Goal: Transaction & Acquisition: Purchase product/service

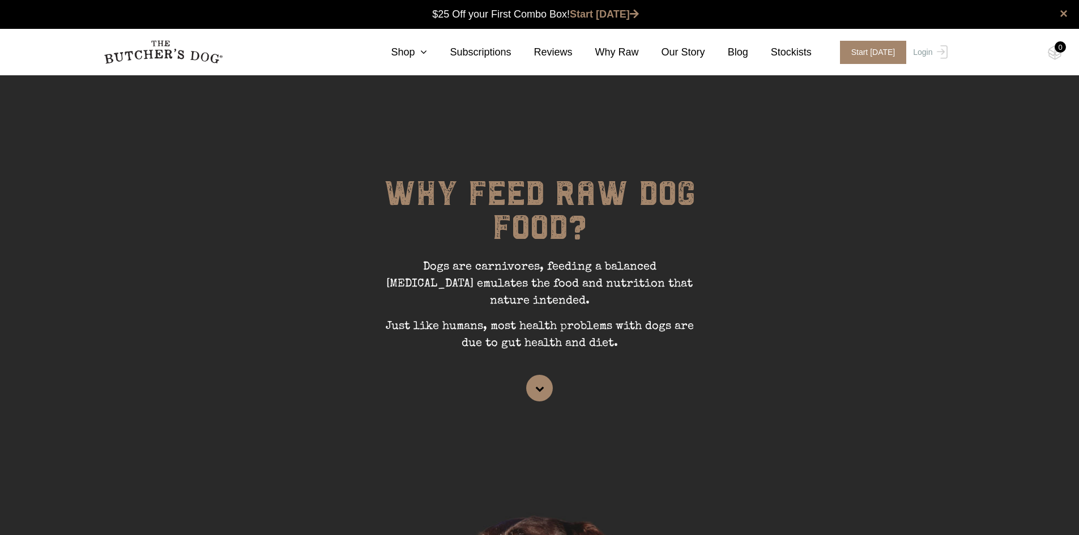
click at [424, 49] on link "Shop" at bounding box center [397, 52] width 59 height 15
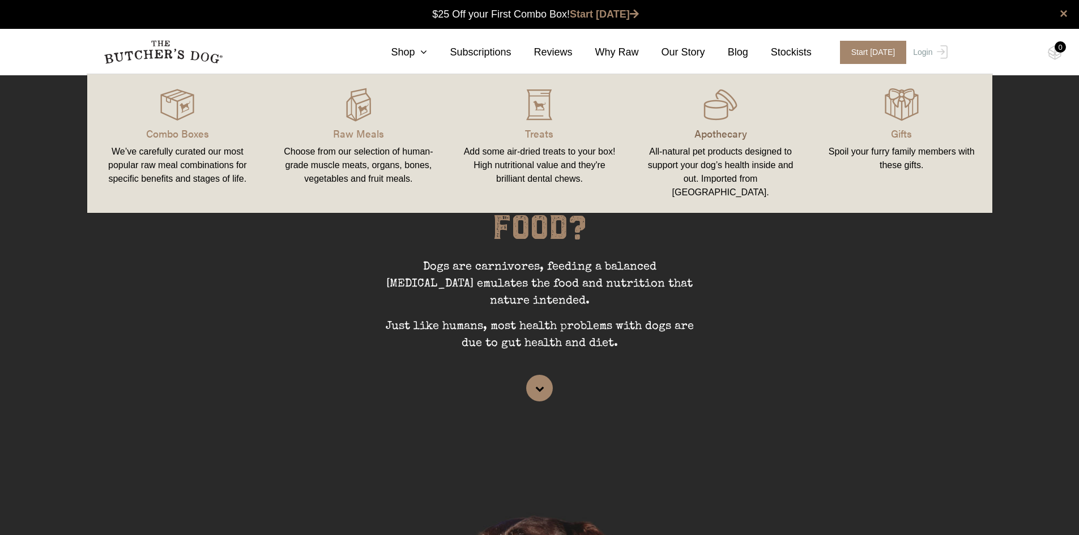
click at [719, 133] on p "Apothecary" at bounding box center [721, 133] width 154 height 15
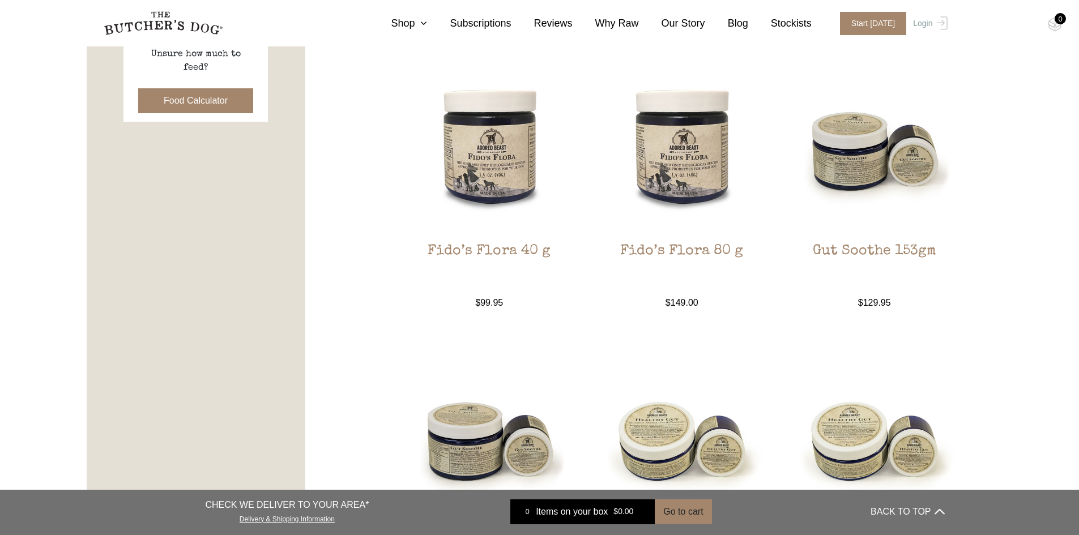
scroll to position [566, 0]
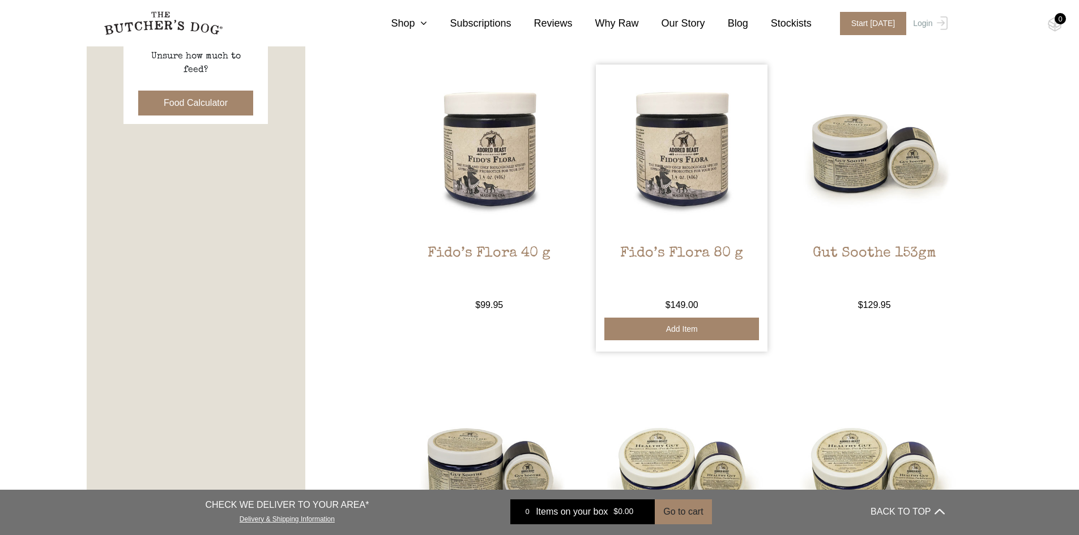
click at [696, 326] on button "Add item" at bounding box center [681, 329] width 155 height 23
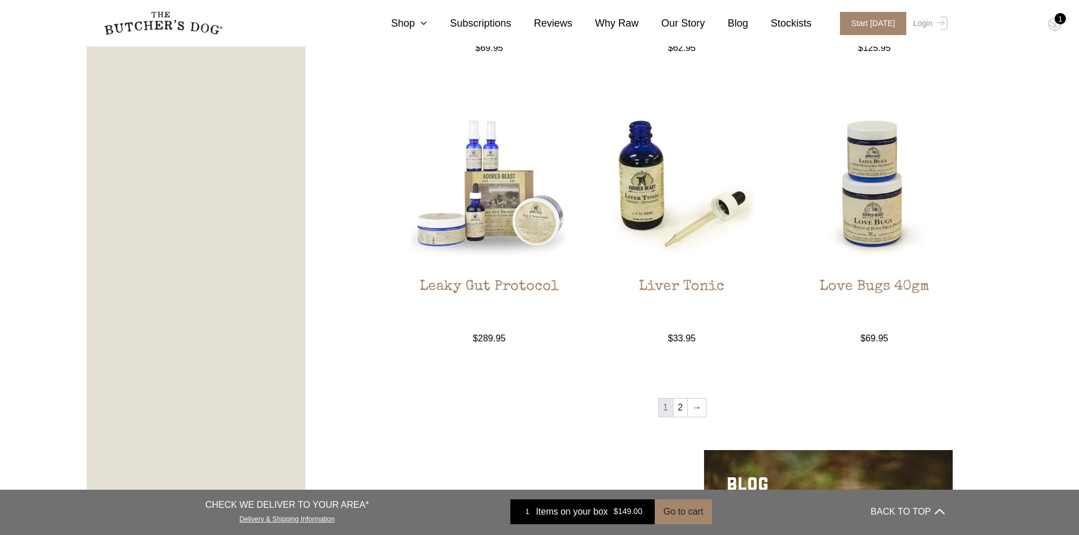
scroll to position [1133, 0]
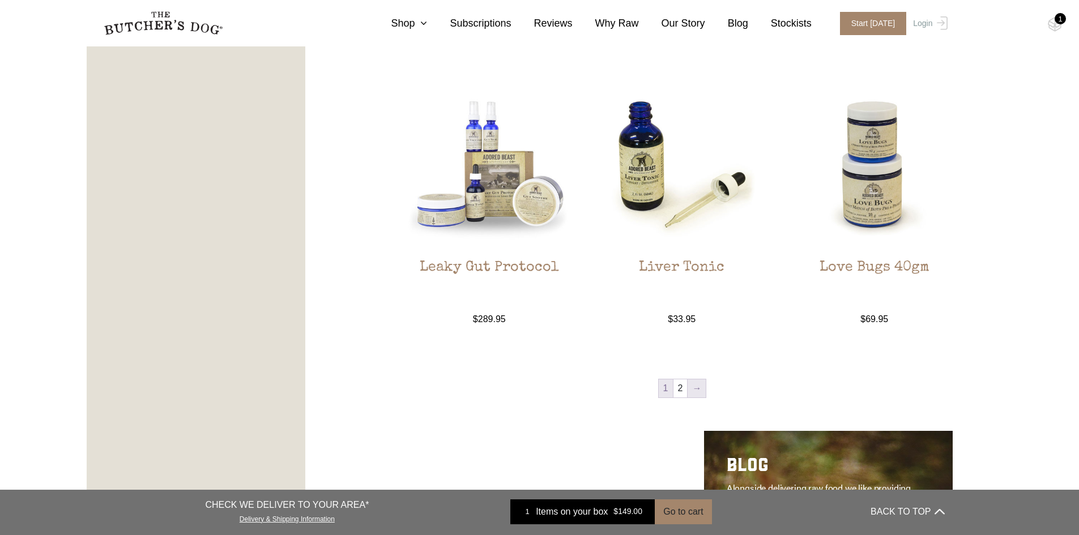
click at [704, 393] on link "→" at bounding box center [697, 389] width 18 height 18
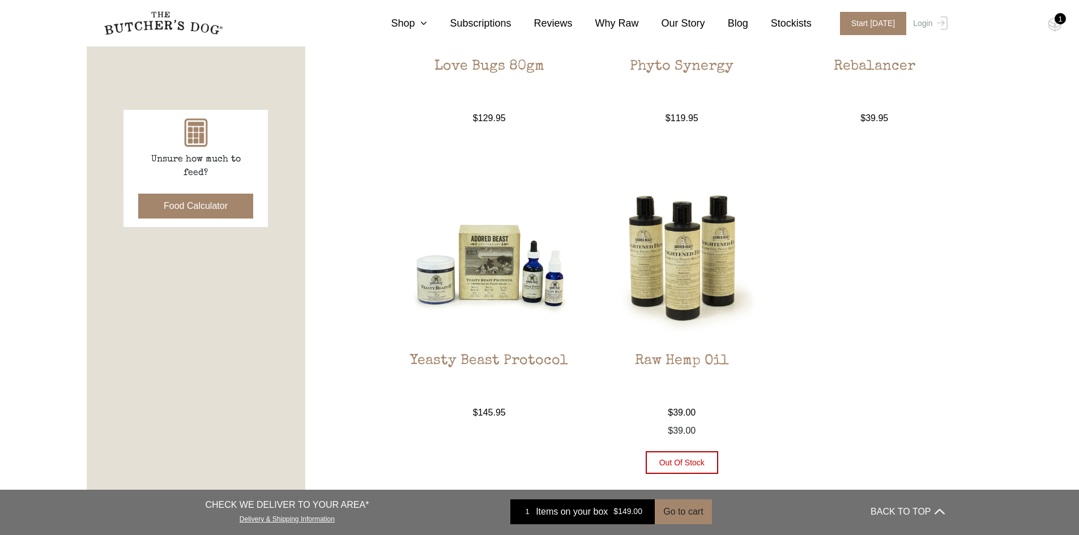
scroll to position [313, 0]
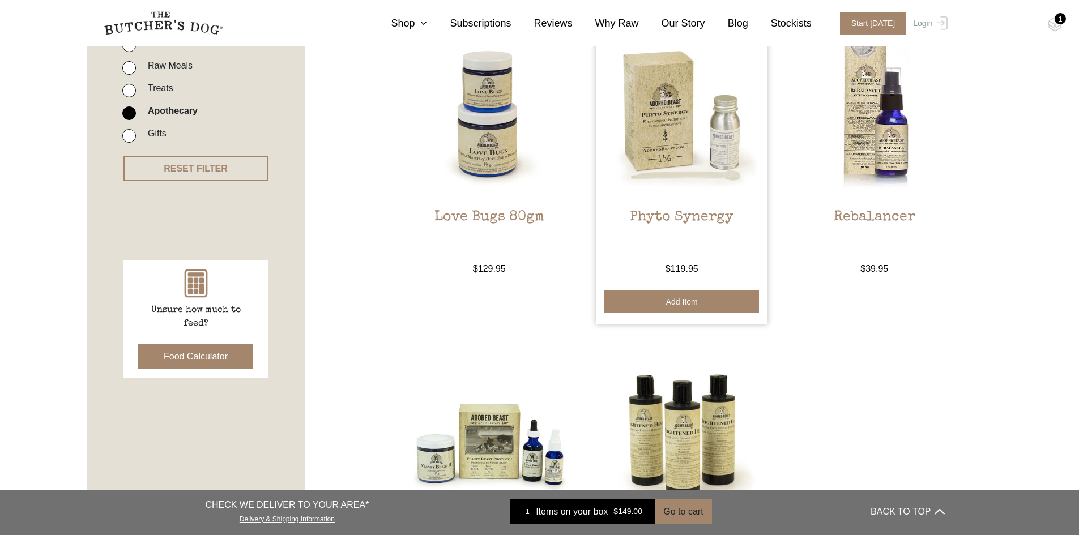
click at [698, 306] on button "Add item" at bounding box center [681, 302] width 155 height 23
click at [698, 298] on button "Add item" at bounding box center [681, 302] width 155 height 23
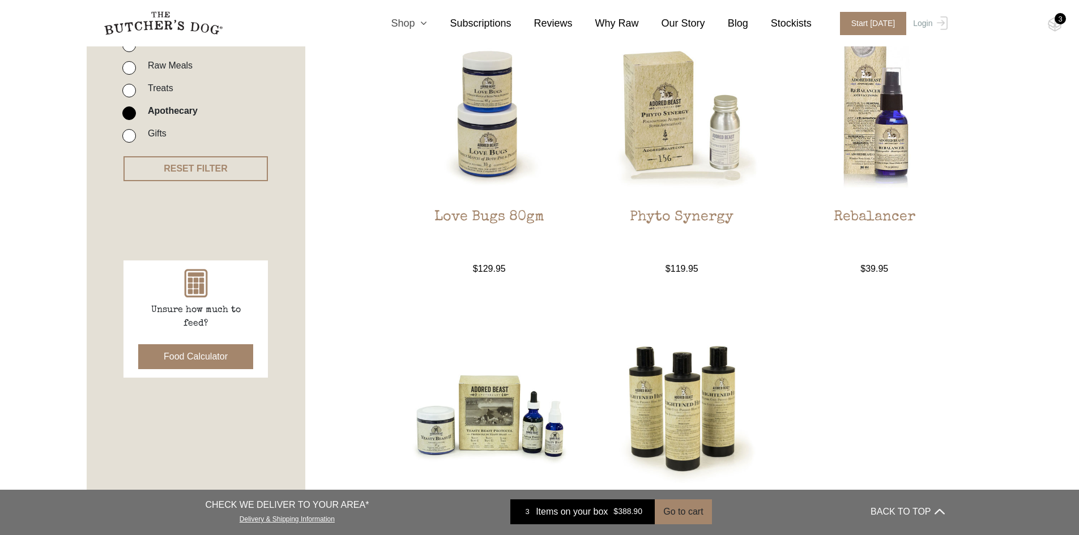
click at [427, 23] on icon at bounding box center [421, 23] width 12 height 10
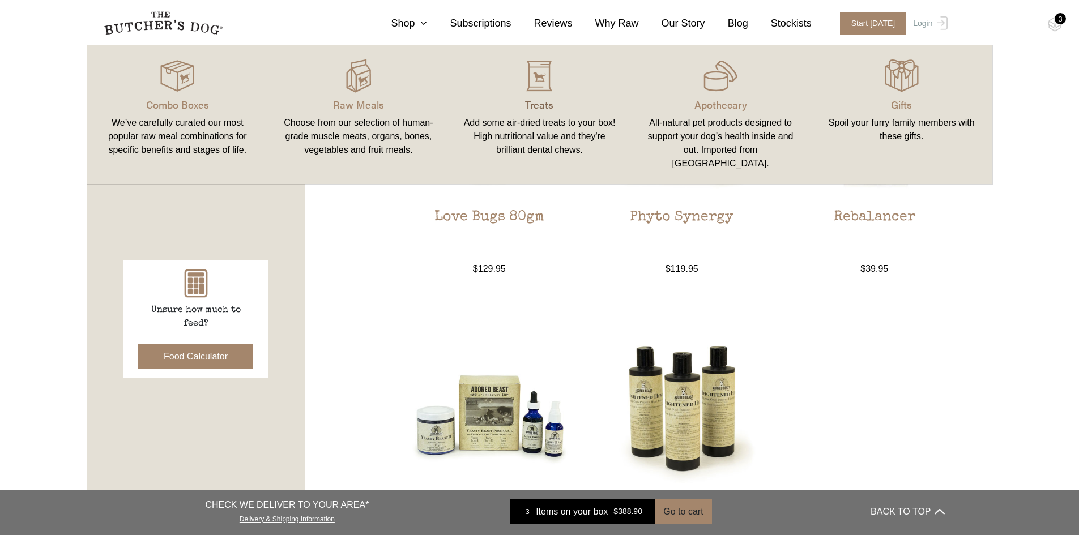
click at [538, 106] on p "Treats" at bounding box center [540, 104] width 154 height 15
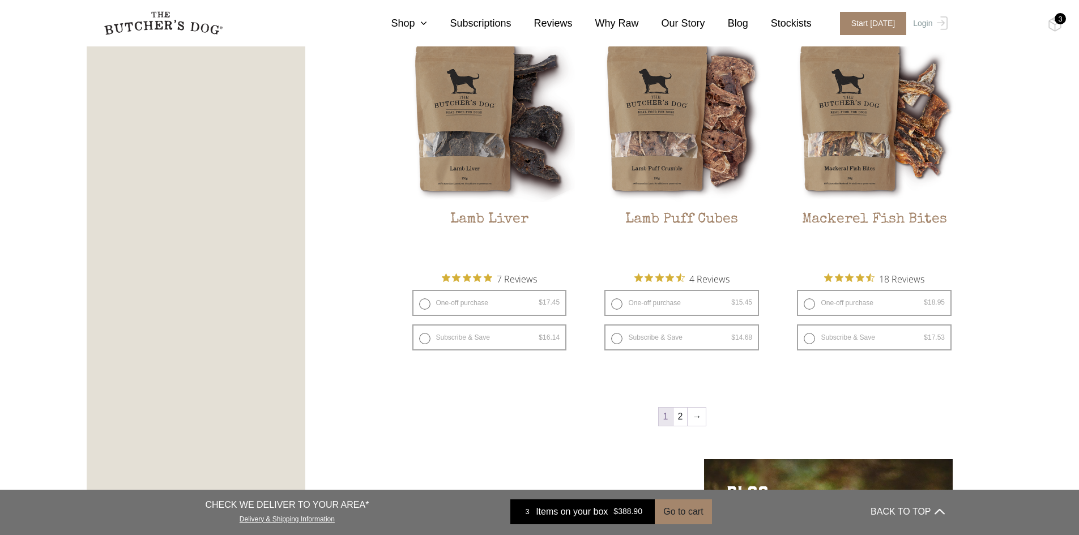
scroll to position [1416, 0]
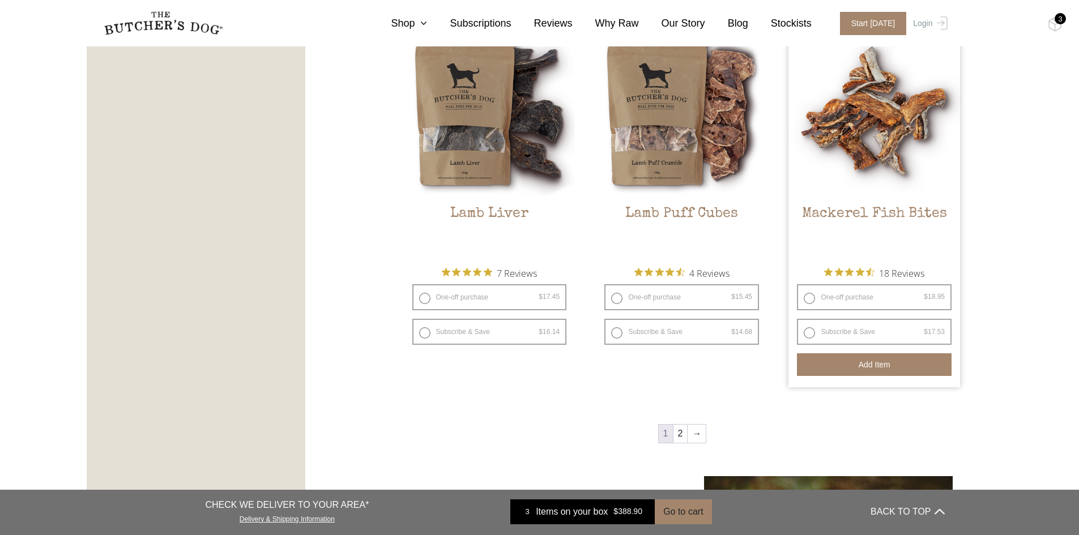
click at [876, 372] on button "Add item" at bounding box center [874, 364] width 155 height 23
click at [804, 296] on label "One-off purchase $ 18.95 — or subscribe and save 7.5%" at bounding box center [874, 297] width 155 height 26
radio input "true"
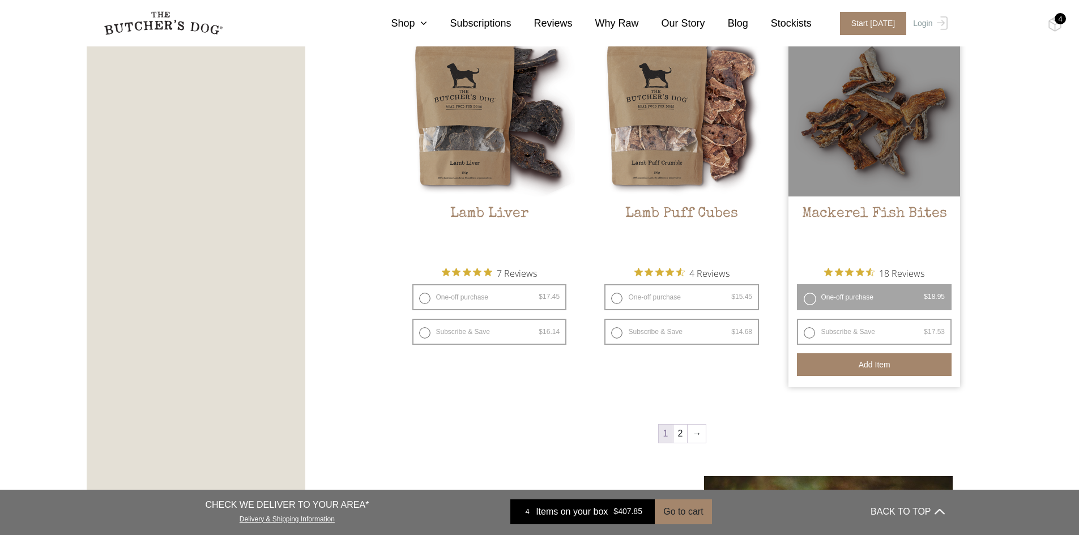
click at [809, 301] on label "One-off purchase $ 18.95 — or subscribe and save 7.5%" at bounding box center [874, 297] width 155 height 26
click at [800, 295] on label "One-off purchase $ 18.95 — or subscribe and save 7.5%" at bounding box center [874, 297] width 155 height 26
click at [812, 297] on label "One-off purchase $ 18.95 — or subscribe and save 7.5%" at bounding box center [874, 297] width 155 height 26
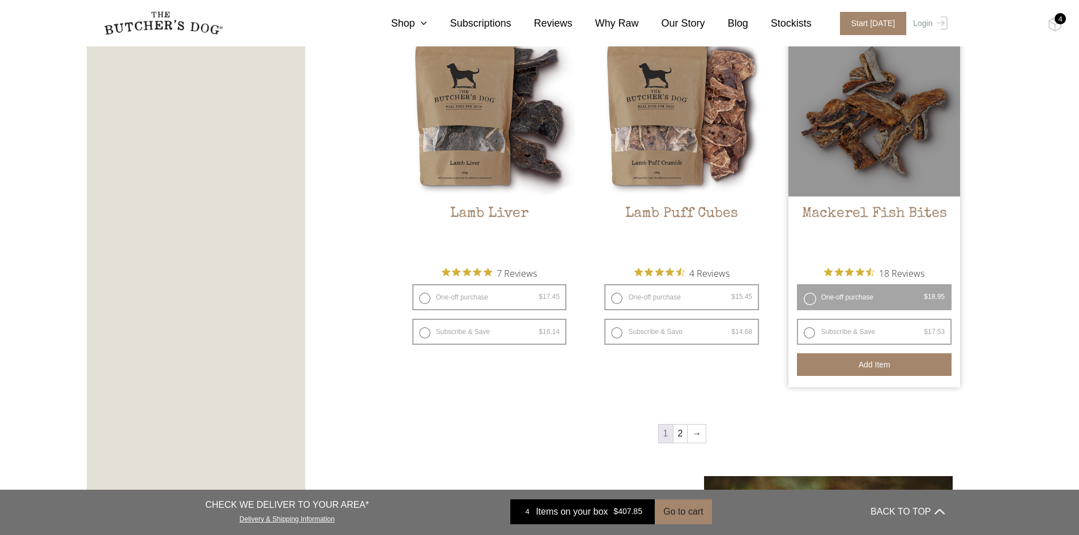
click at [891, 365] on button "Add item" at bounding box center [874, 364] width 155 height 23
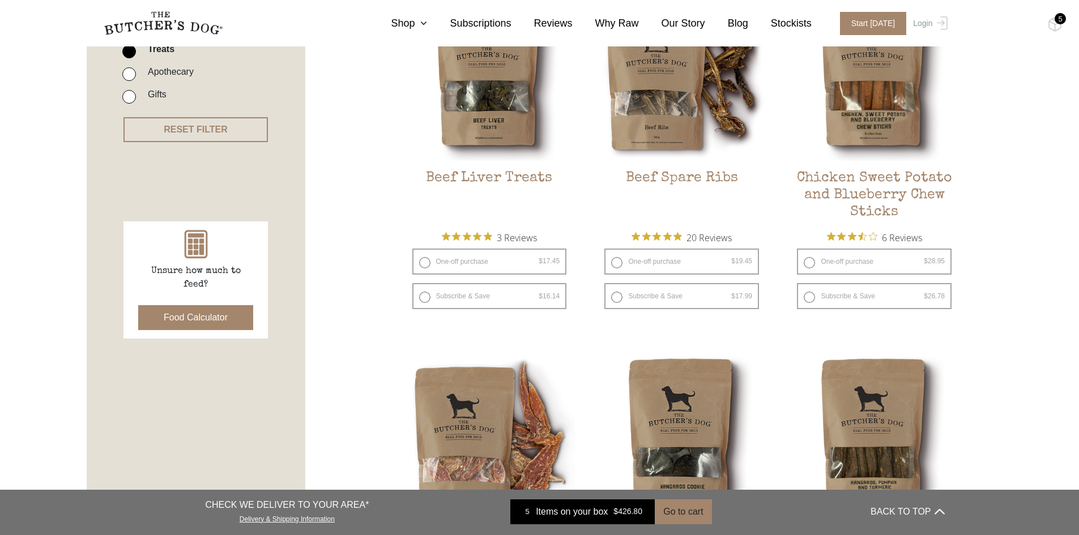
scroll to position [340, 0]
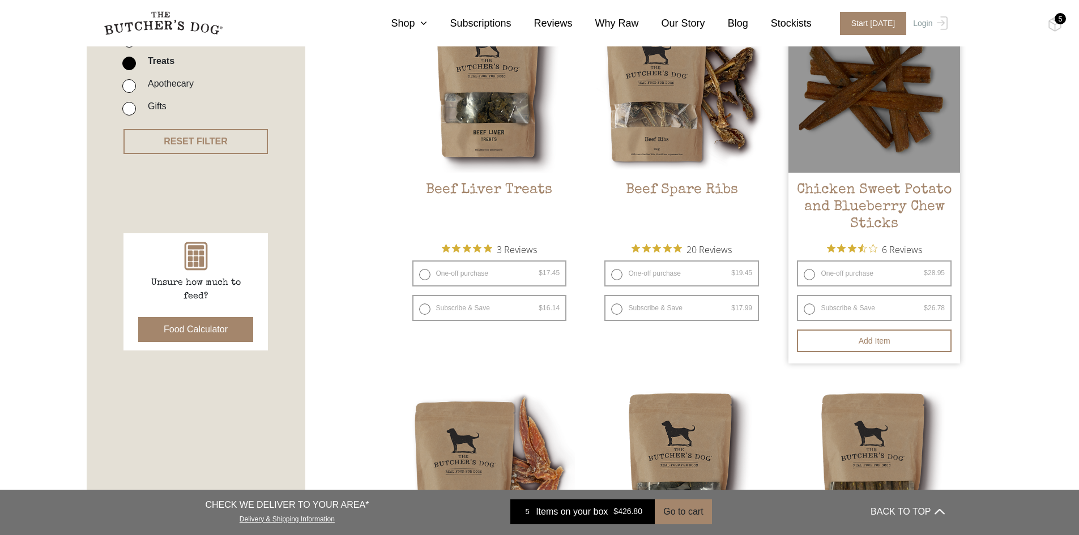
click at [860, 196] on h2 "Chicken Sweet Potato and Blueberry Chew Sticks" at bounding box center [875, 208] width 172 height 53
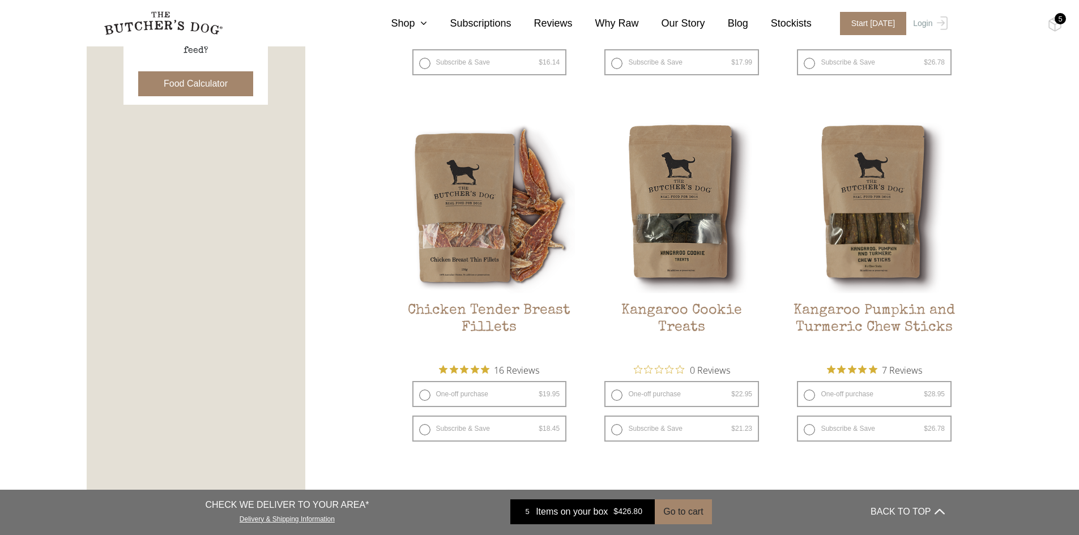
scroll to position [623, 0]
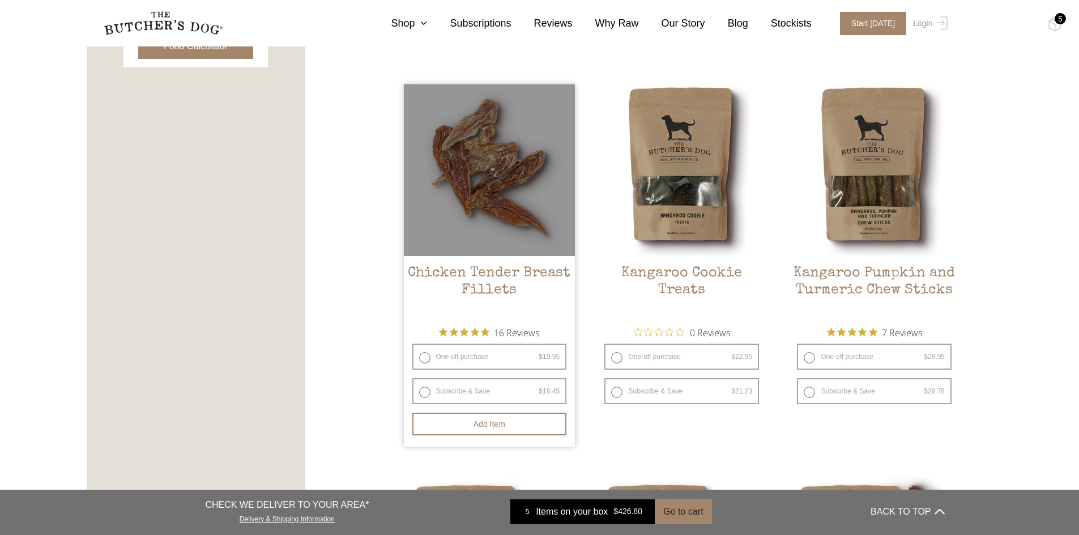
click at [492, 279] on h2 "Chicken Tender Breast Fillets" at bounding box center [490, 291] width 172 height 53
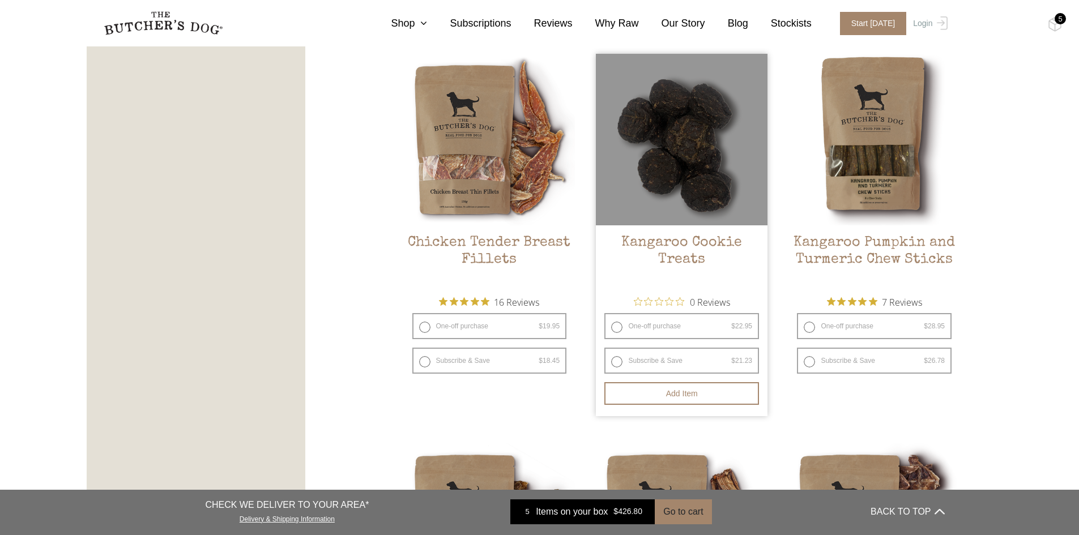
scroll to position [680, 0]
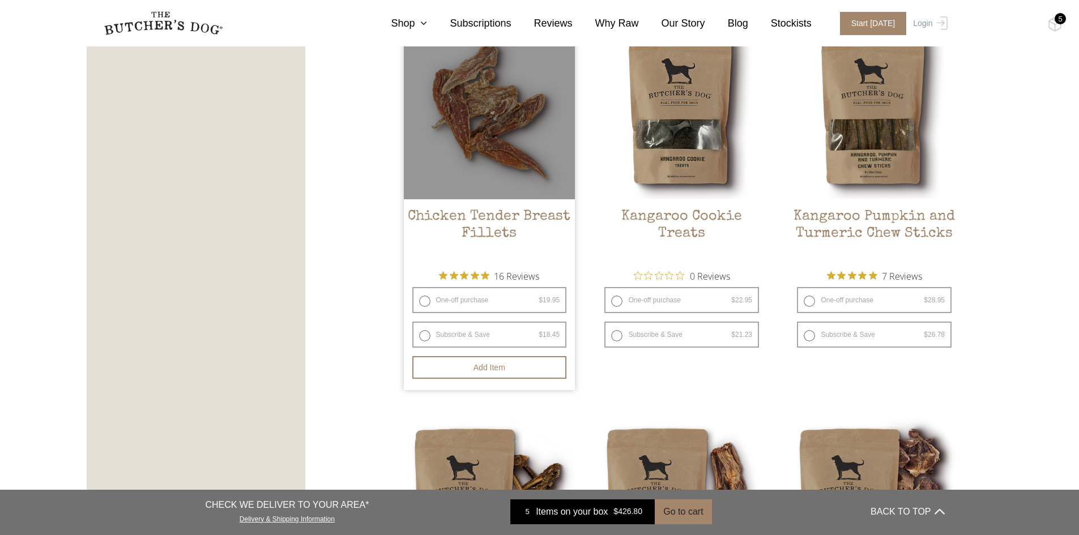
click at [425, 299] on label "One-off purchase $ 19.95 — or subscribe and save 7.5%" at bounding box center [489, 300] width 155 height 26
radio input "true"
radio input "false"
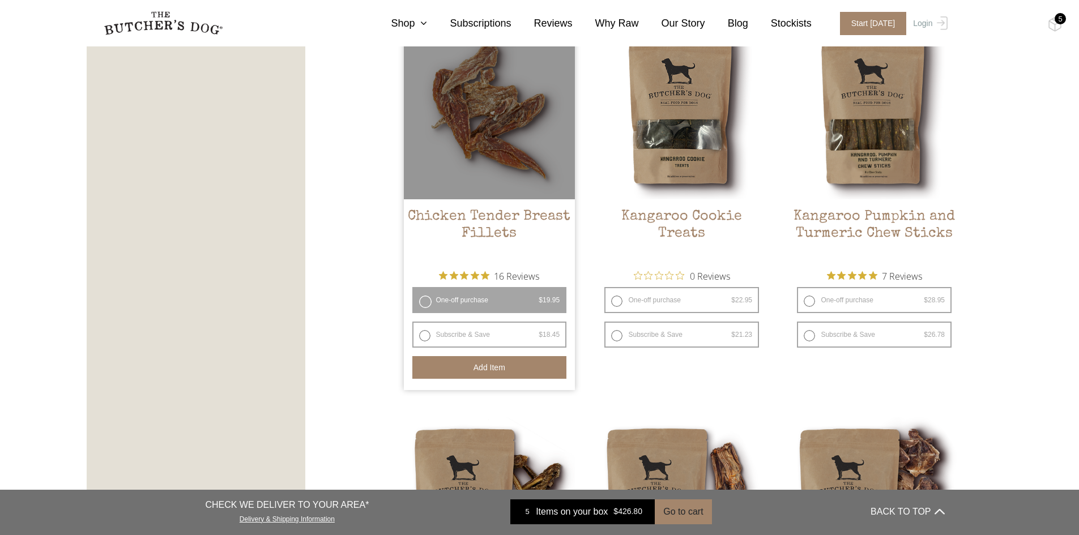
click at [496, 372] on button "Add item" at bounding box center [489, 367] width 155 height 23
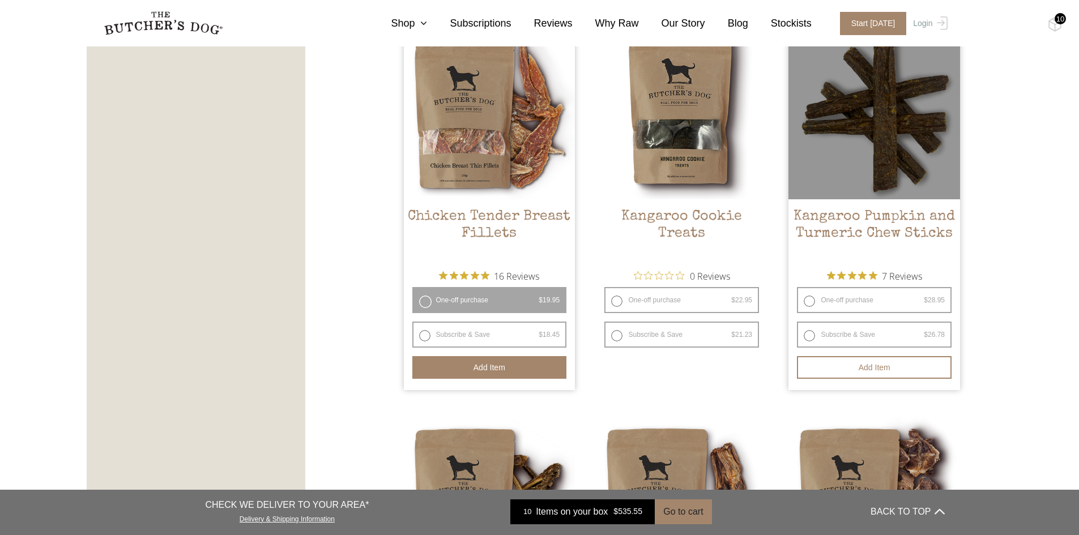
click at [880, 223] on h2 "Kangaroo Pumpkin and Turmeric Chew Sticks" at bounding box center [875, 234] width 172 height 53
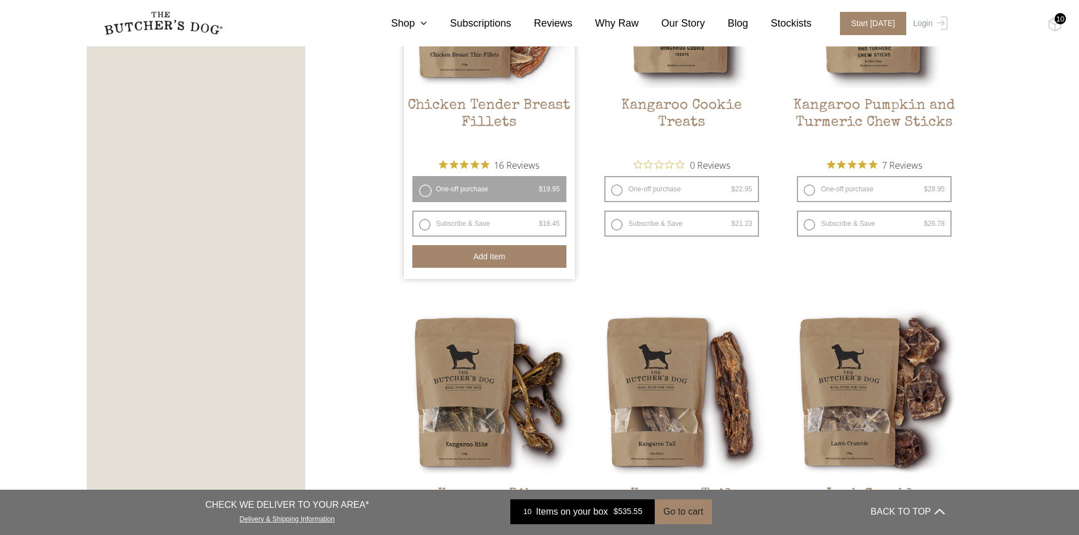
scroll to position [793, 0]
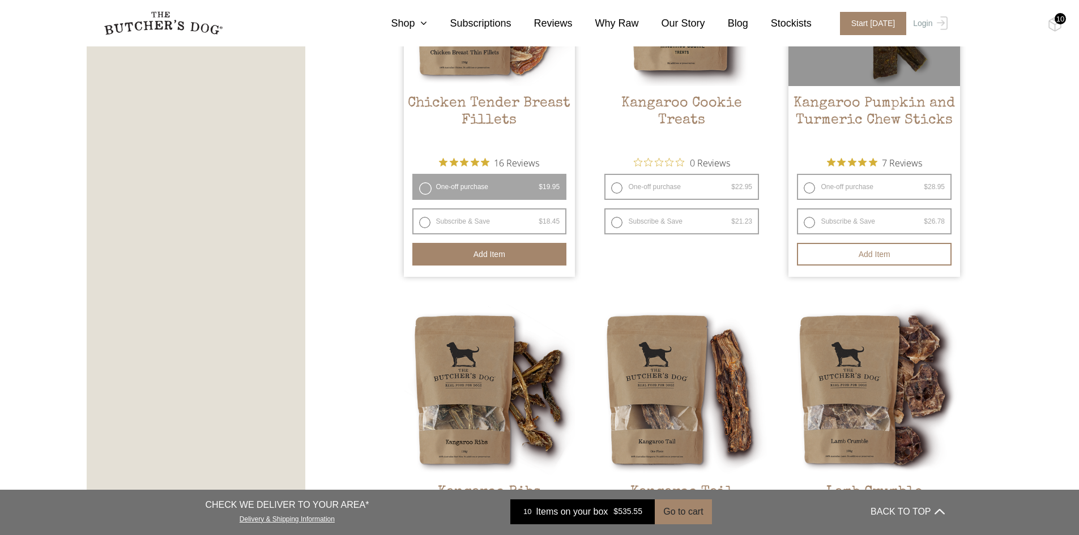
click at [803, 189] on label "One-off purchase $ 28.95 — or subscribe and save 7.5%" at bounding box center [874, 187] width 155 height 26
radio input "true"
radio input "false"
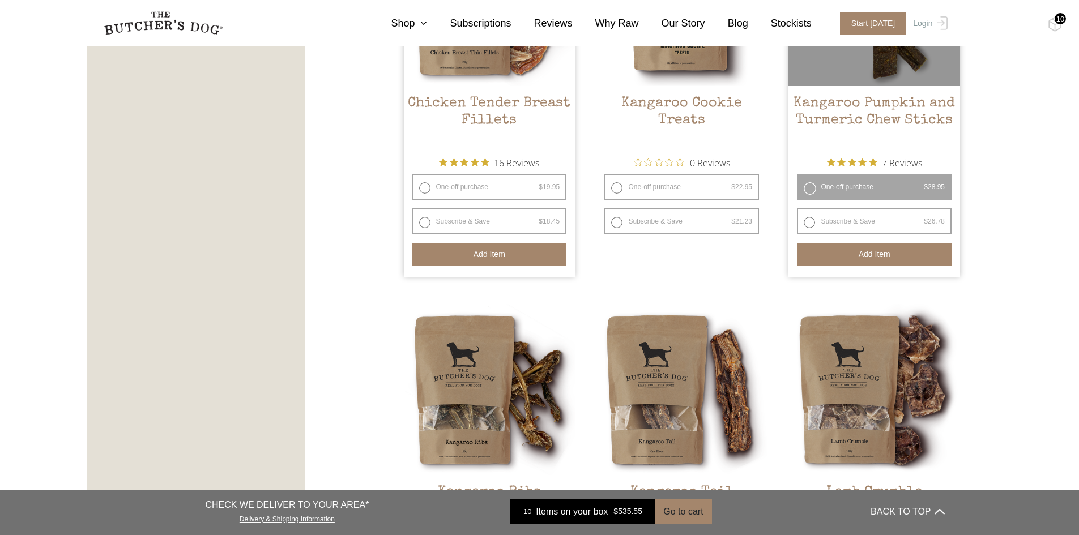
click at [875, 251] on button "Add item" at bounding box center [874, 254] width 155 height 23
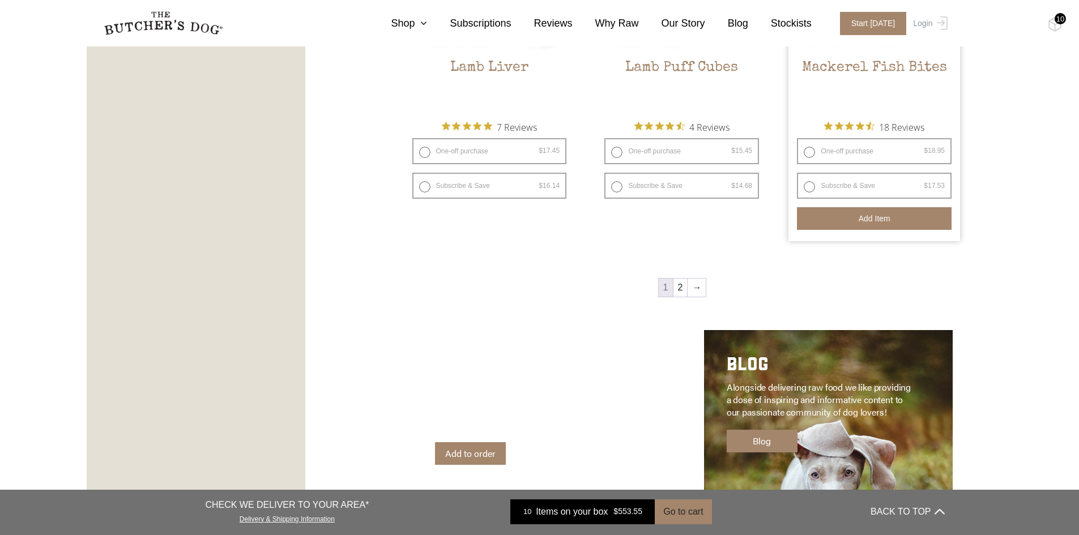
scroll to position [1586, 0]
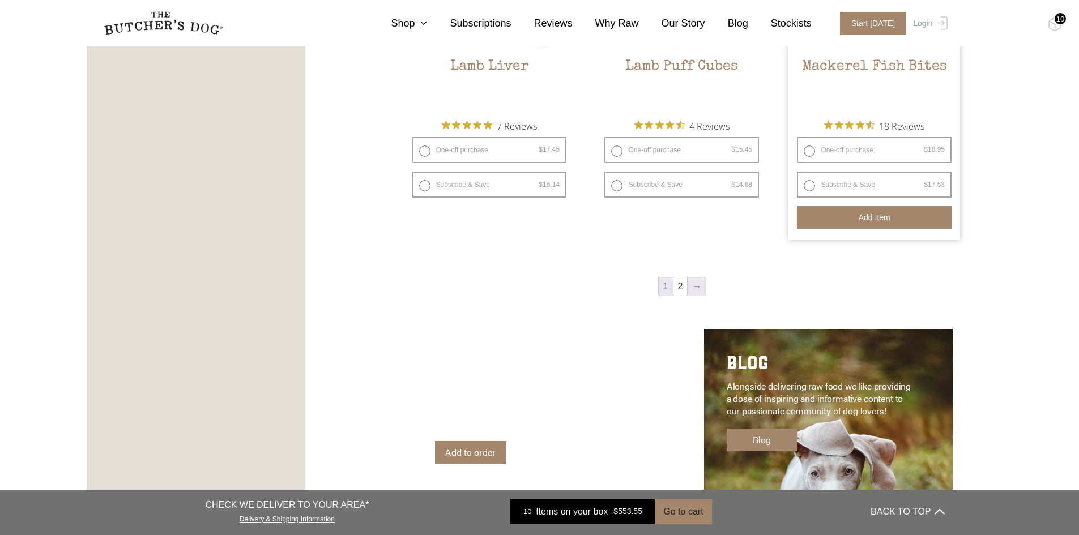
click at [704, 287] on link "→" at bounding box center [697, 287] width 18 height 18
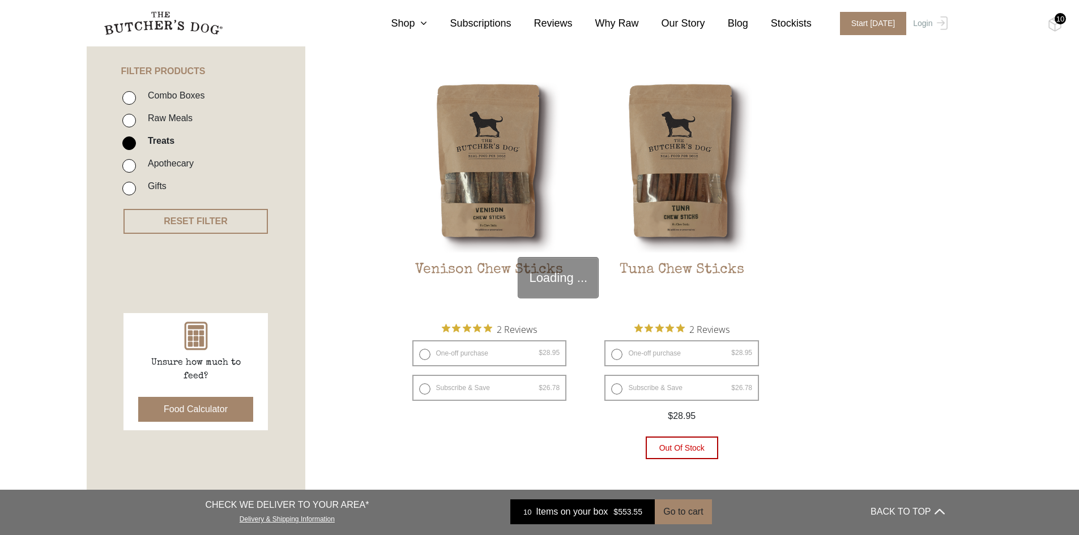
scroll to position [256, 0]
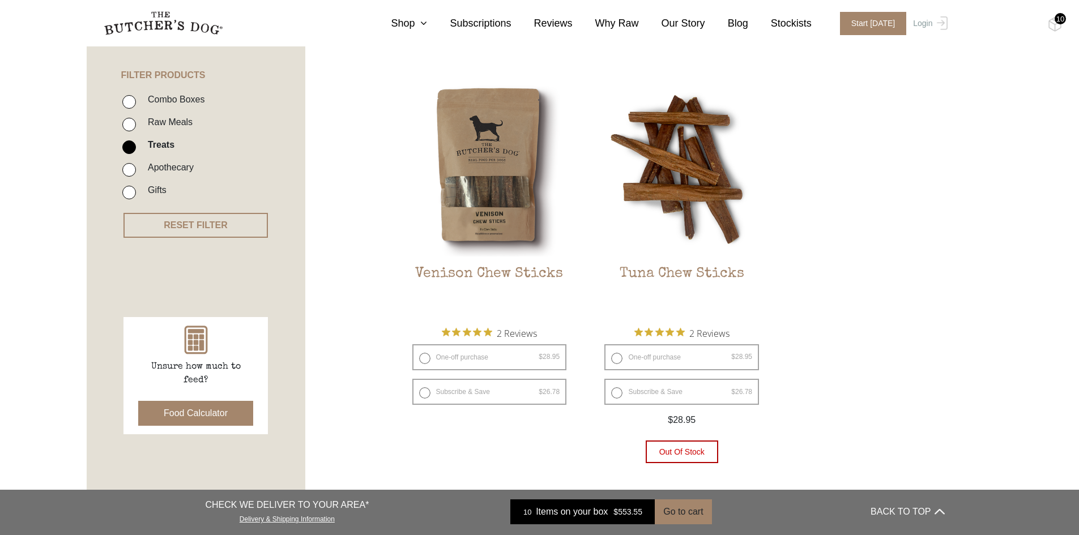
click at [687, 178] on img at bounding box center [682, 171] width 172 height 172
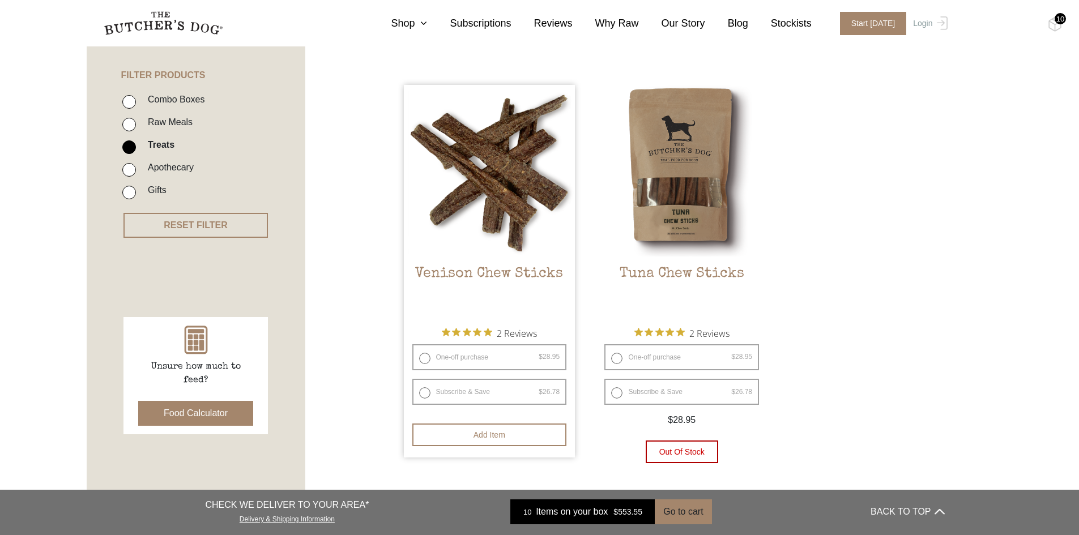
click at [501, 274] on h2 "Venison Chew Sticks" at bounding box center [490, 292] width 172 height 53
click at [424, 356] on label "One-off purchase $ 28.95 — or subscribe and save 7.5%" at bounding box center [489, 357] width 155 height 26
radio input "true"
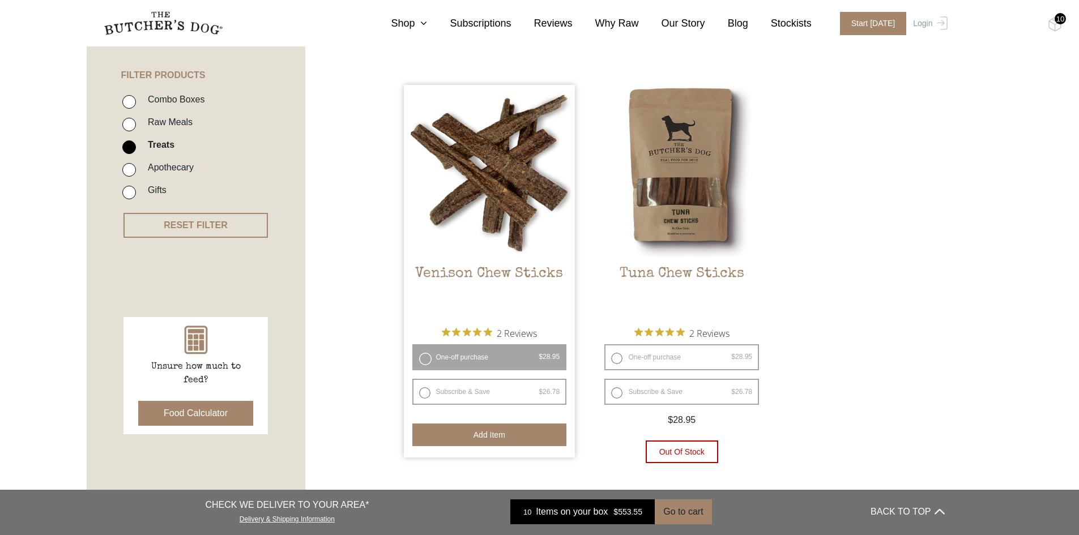
click at [485, 439] on button "Add item" at bounding box center [489, 435] width 155 height 23
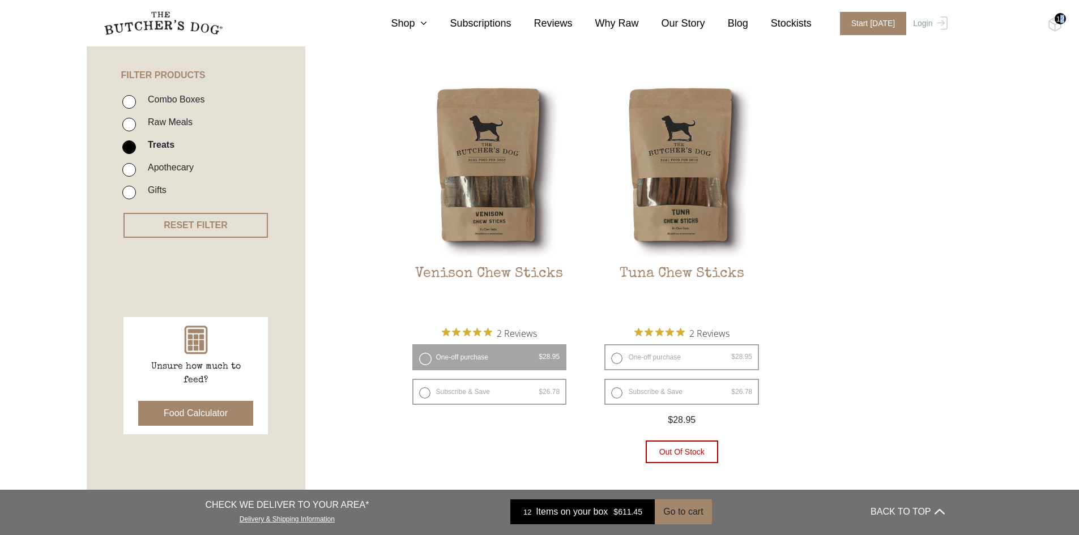
click at [1062, 19] on div "12" at bounding box center [1060, 18] width 11 height 11
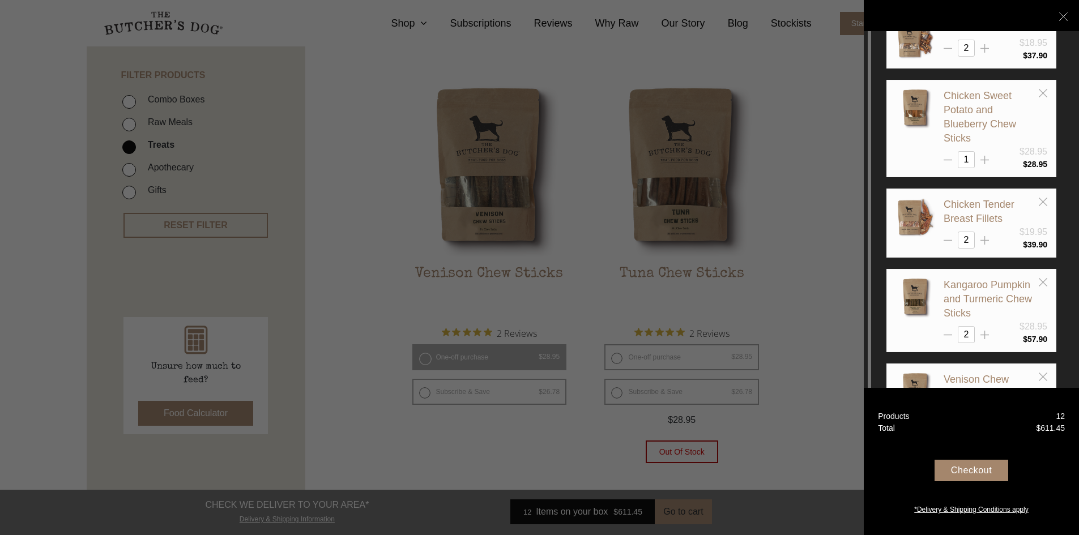
scroll to position [113, 0]
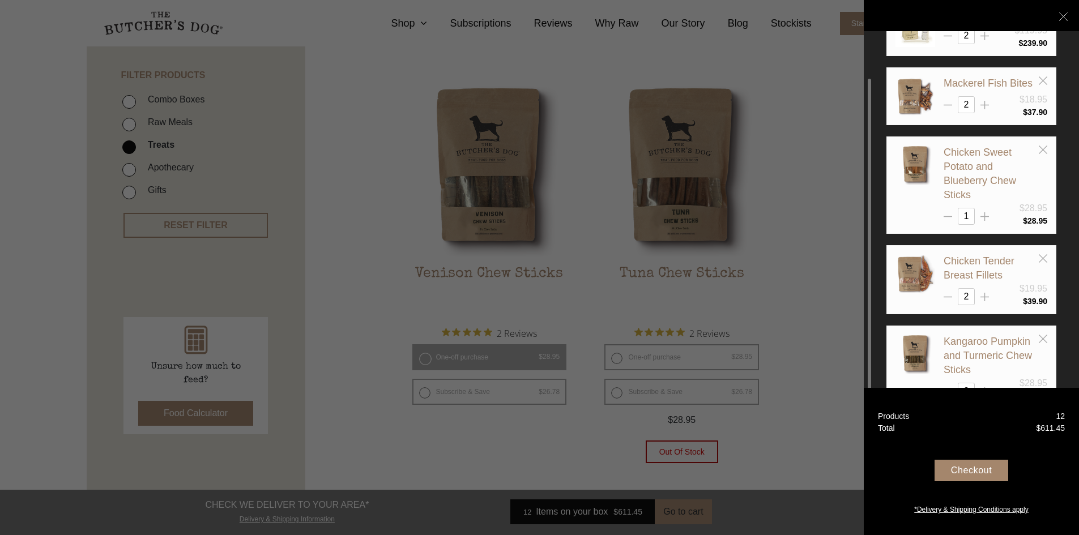
click at [980, 215] on div "1" at bounding box center [996, 216] width 104 height 17
click at [986, 218] on icon at bounding box center [985, 216] width 8 height 8
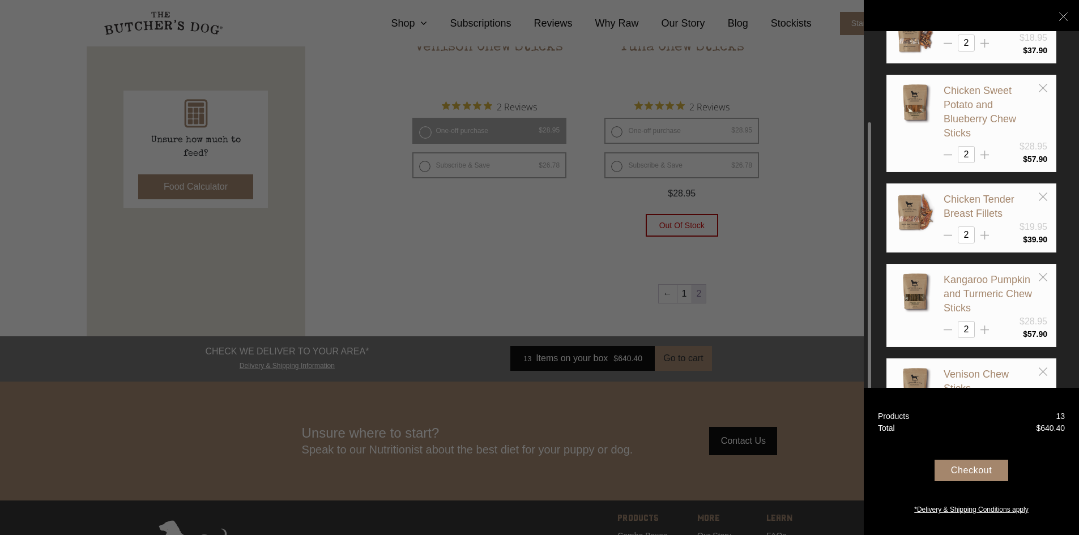
scroll to position [118, 0]
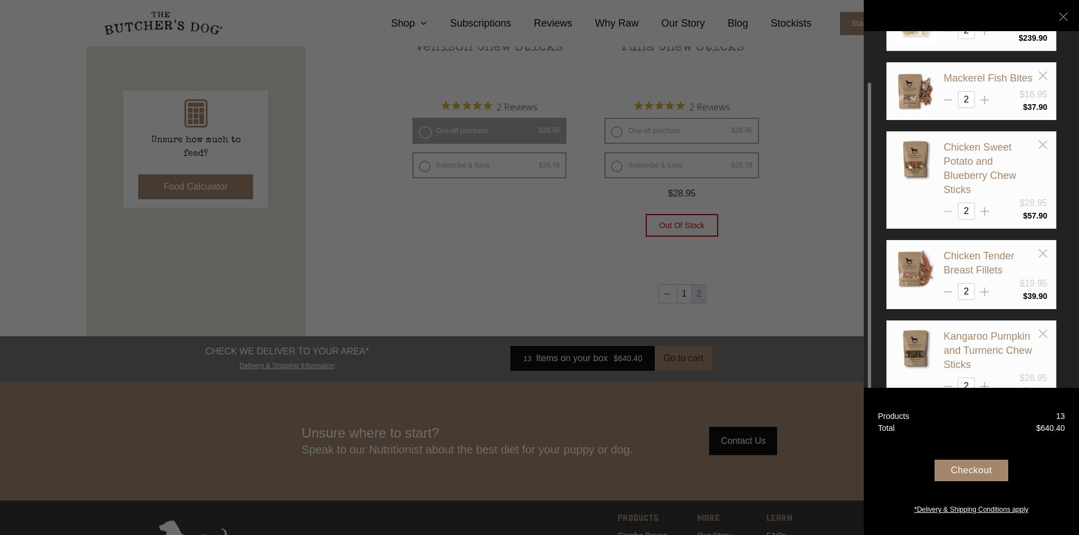
click at [949, 212] on icon at bounding box center [948, 211] width 8 height 8
type input "1"
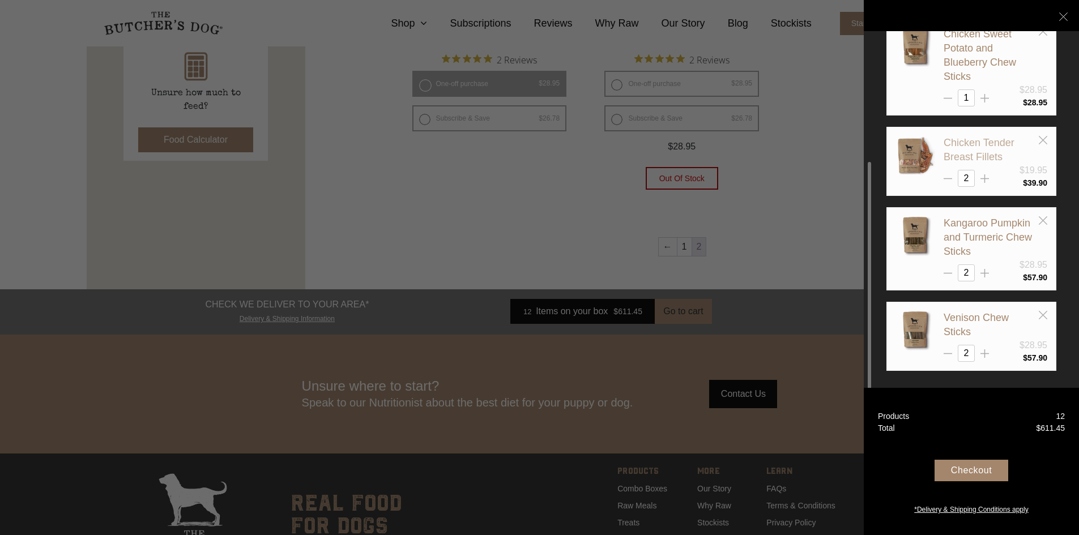
scroll to position [539, 0]
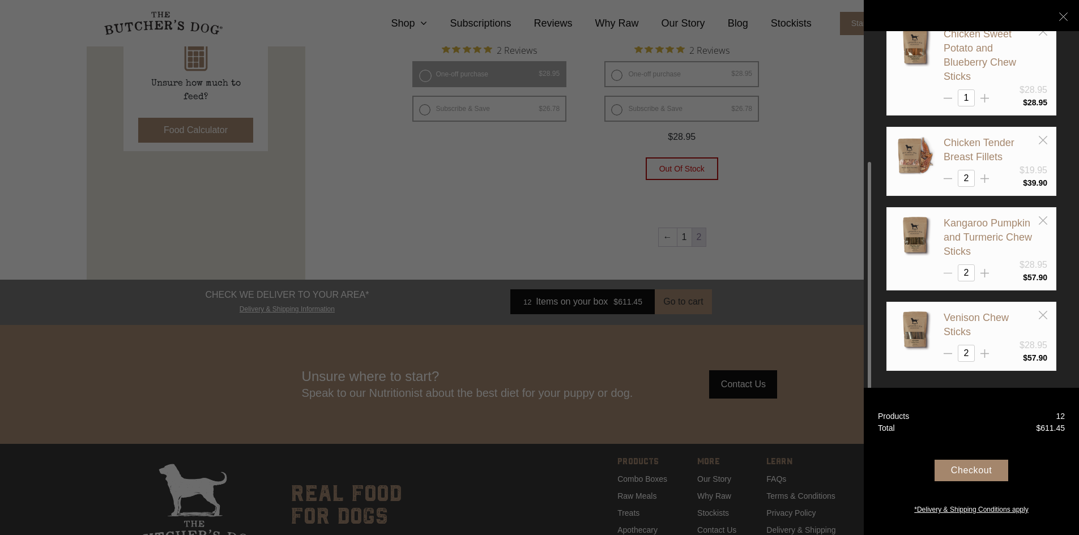
click at [946, 271] on icon at bounding box center [948, 273] width 8 height 8
type input "1"
click at [949, 178] on icon at bounding box center [948, 178] width 8 height 8
type input "1"
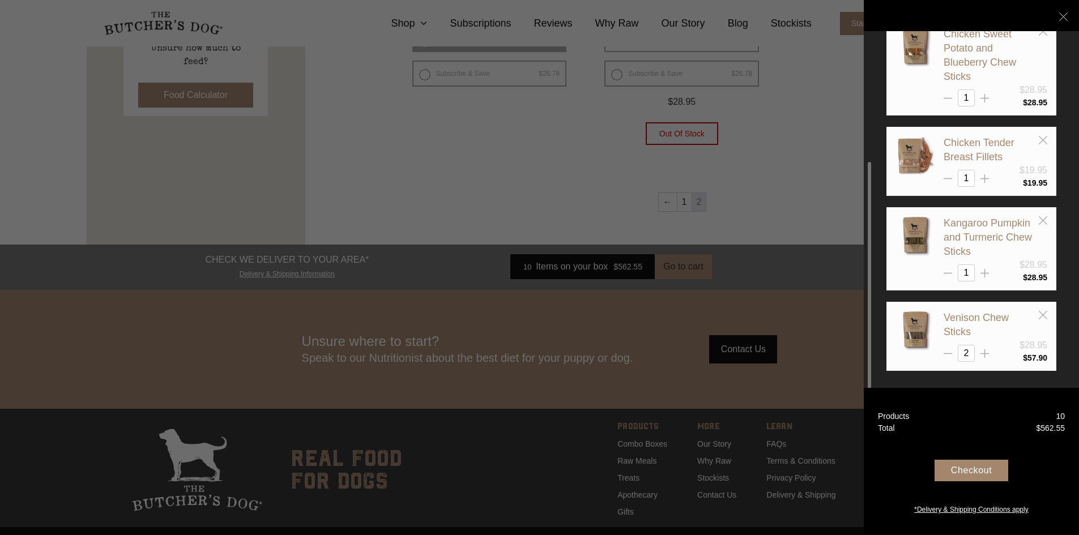
scroll to position [611, 0]
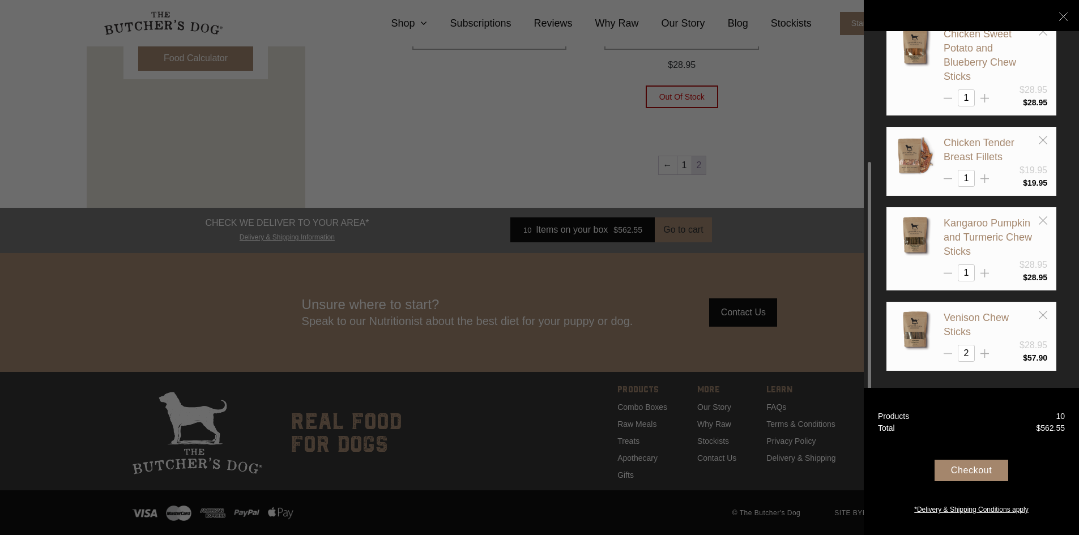
click at [944, 357] on icon at bounding box center [948, 354] width 8 height 8
type input "1"
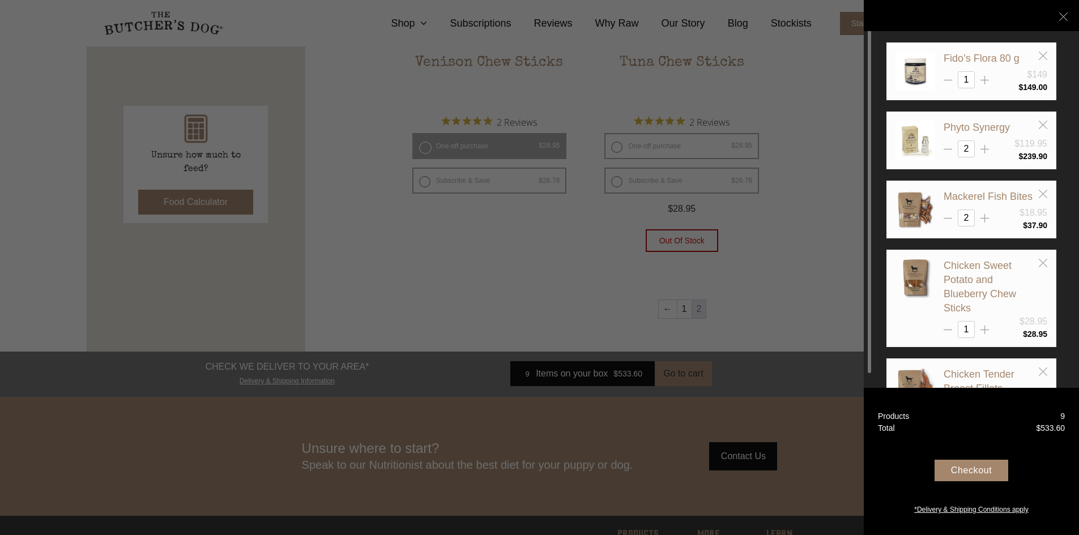
scroll to position [441, 0]
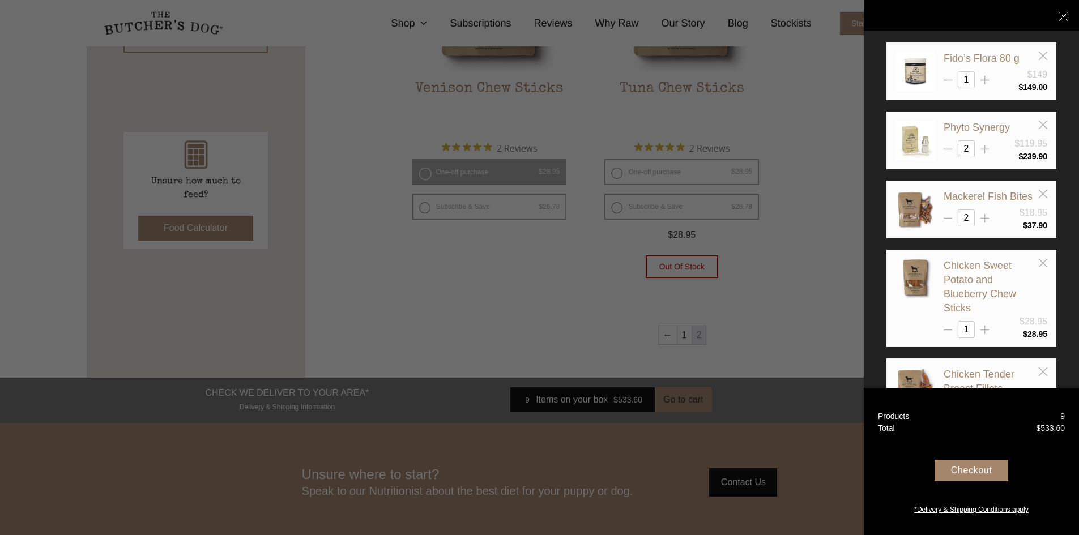
click at [966, 470] on div "Checkout" at bounding box center [972, 471] width 74 height 22
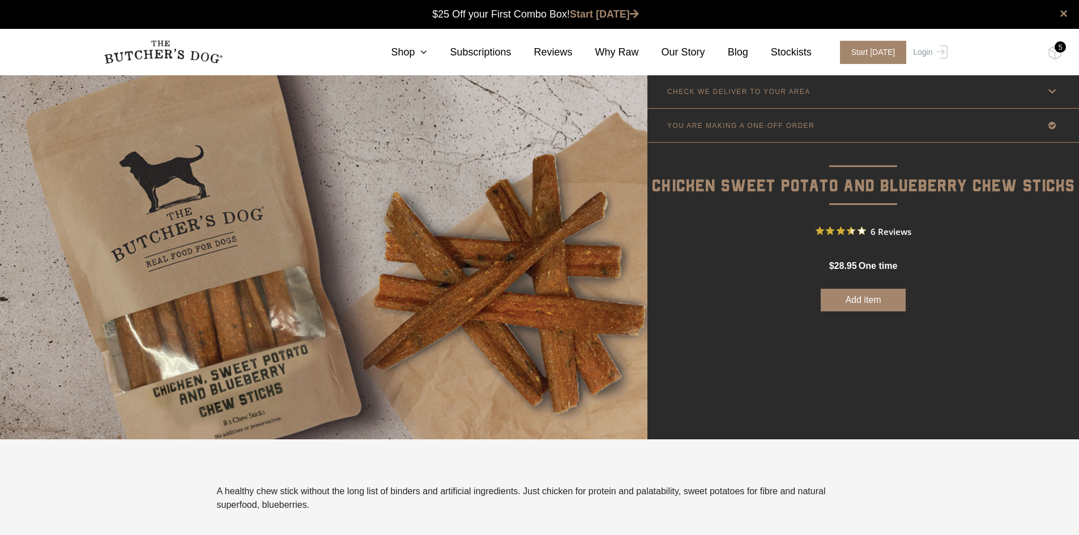
click at [877, 300] on button "Add item" at bounding box center [863, 300] width 85 height 23
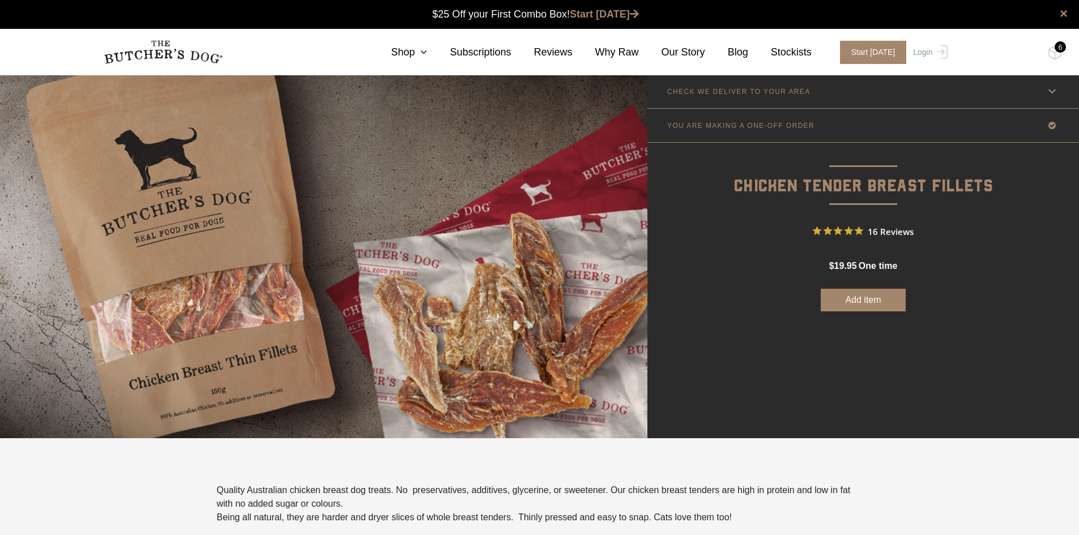
click at [867, 285] on div "$ 19.95 one time $ 19.95 Original price was: $19.95. $ 18.45 Current price is: …" at bounding box center [863, 265] width 69 height 46
click at [864, 302] on button "Add item" at bounding box center [863, 300] width 85 height 23
click at [1060, 51] on div "6" at bounding box center [1060, 46] width 11 height 11
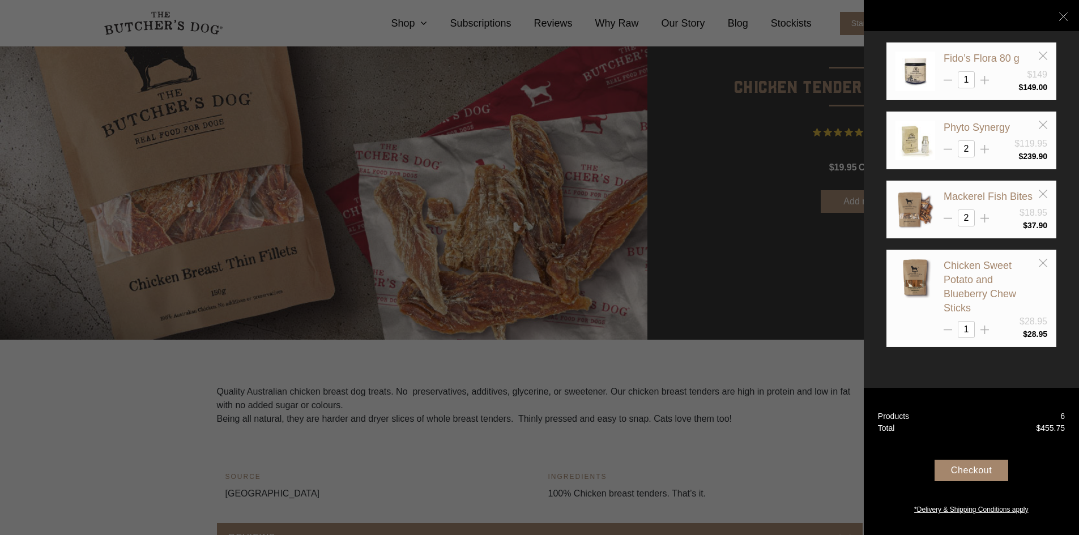
scroll to position [113, 0]
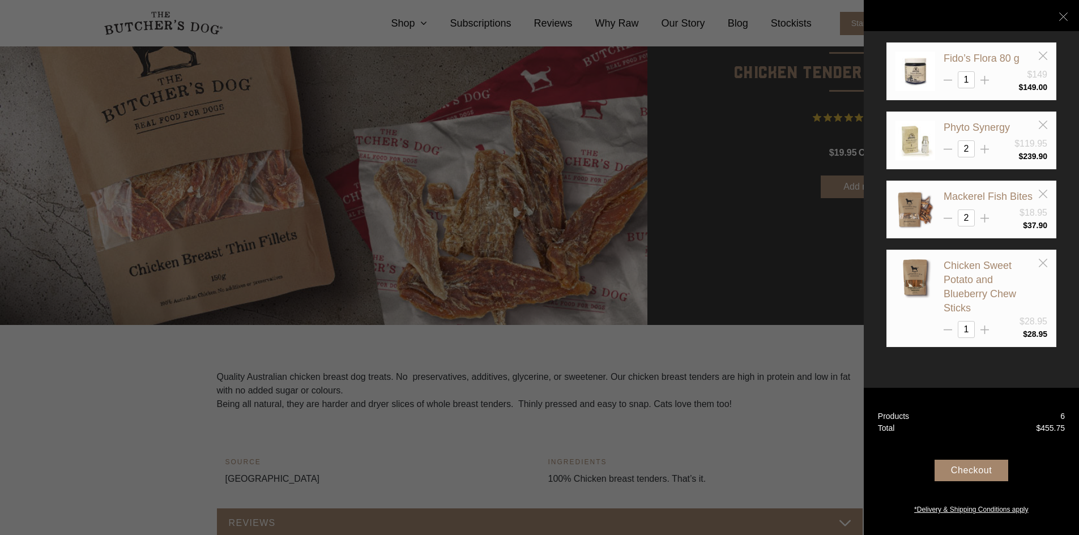
drag, startPoint x: 767, startPoint y: 472, endPoint x: 837, endPoint y: 395, distance: 104.7
click at [768, 472] on div at bounding box center [539, 267] width 1079 height 535
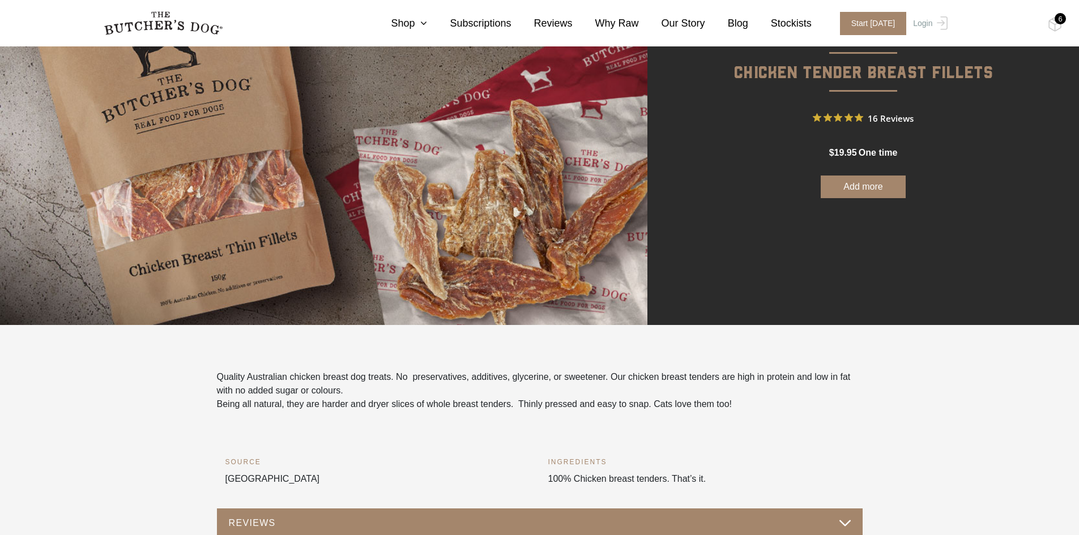
click at [863, 191] on button "Add more" at bounding box center [863, 187] width 85 height 23
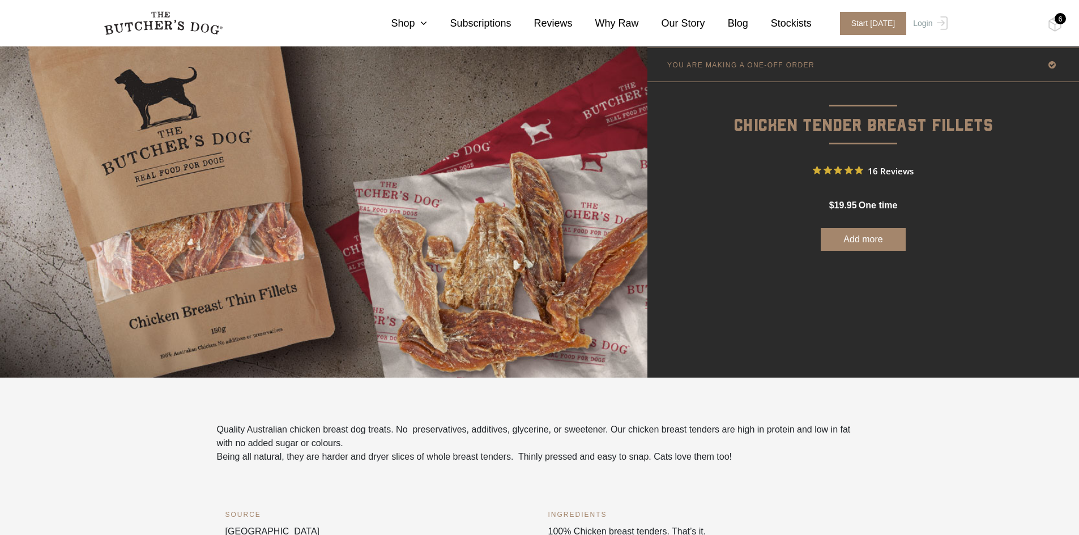
scroll to position [0, 0]
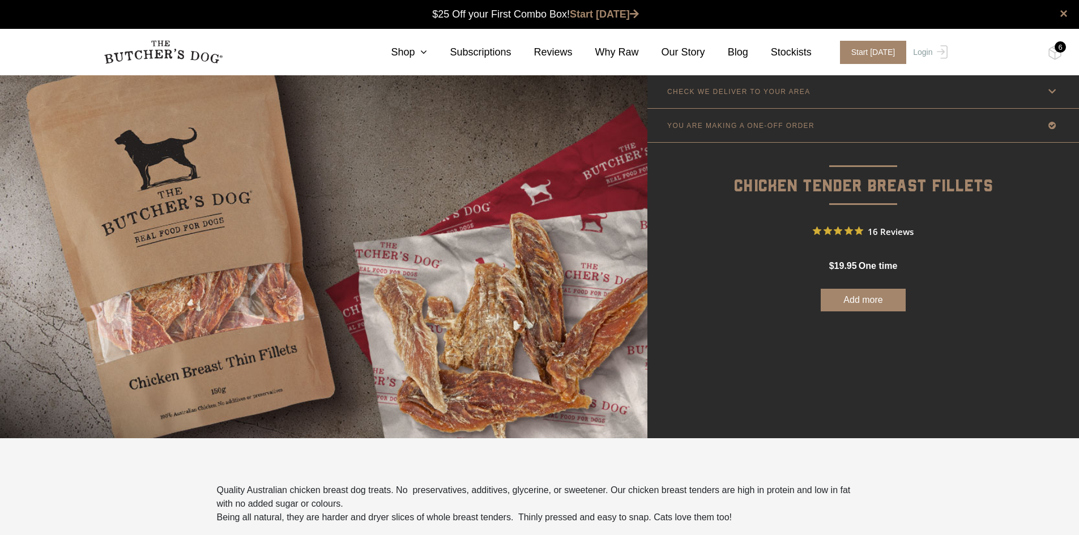
click at [860, 301] on button "Add more" at bounding box center [863, 300] width 85 height 23
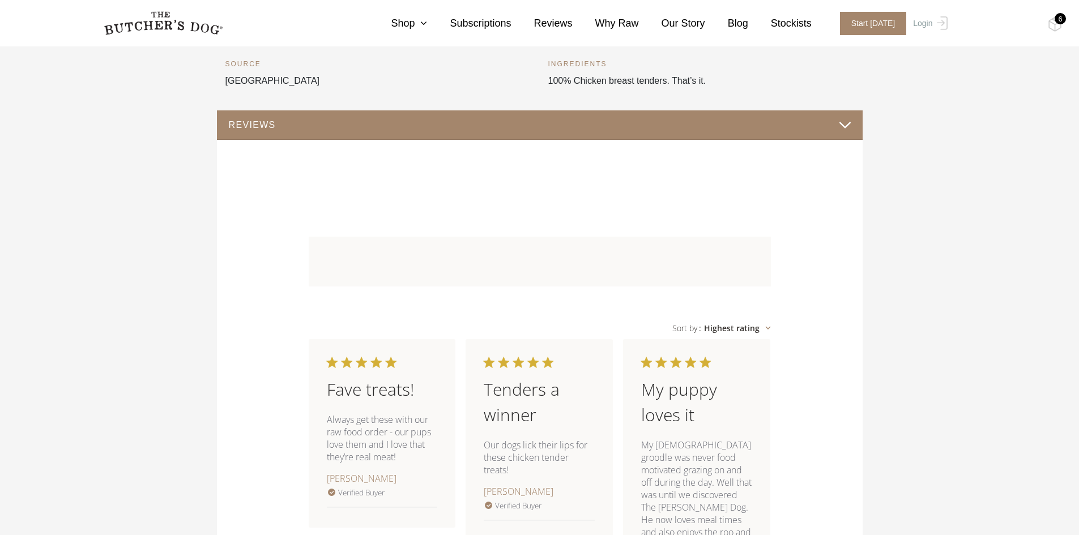
scroll to position [680, 0]
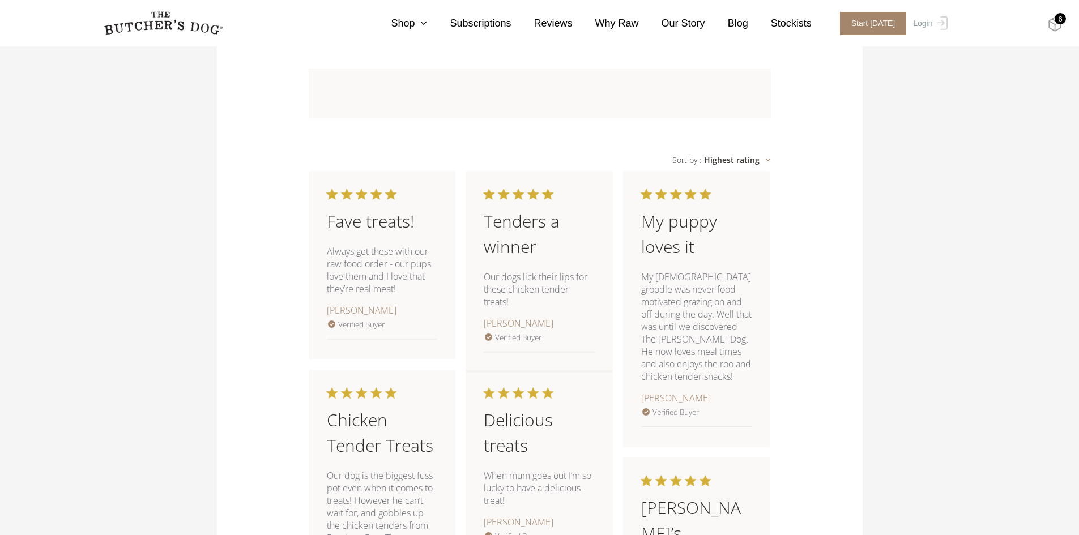
click at [1054, 23] on img at bounding box center [1055, 24] width 14 height 15
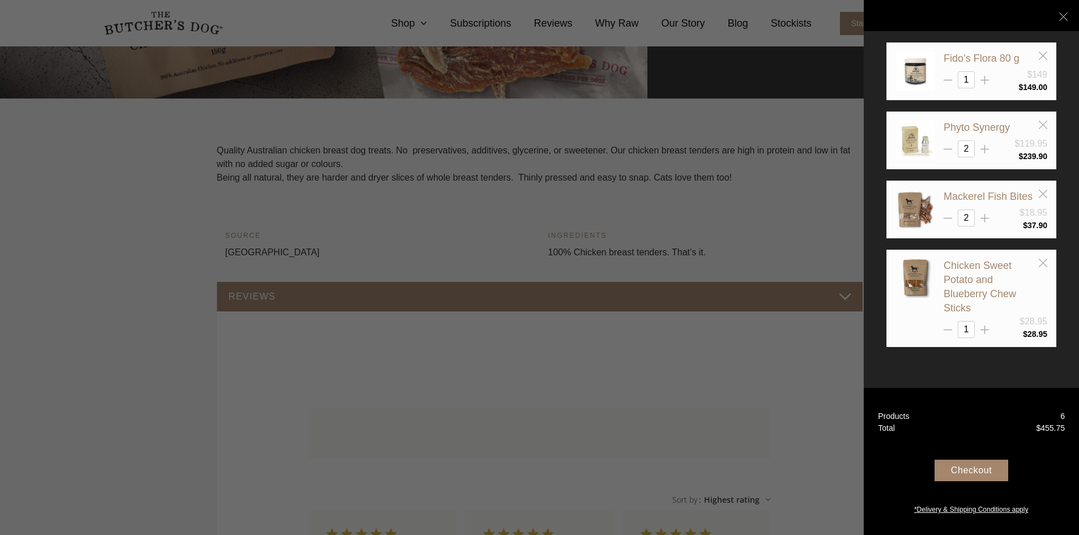
scroll to position [0, 0]
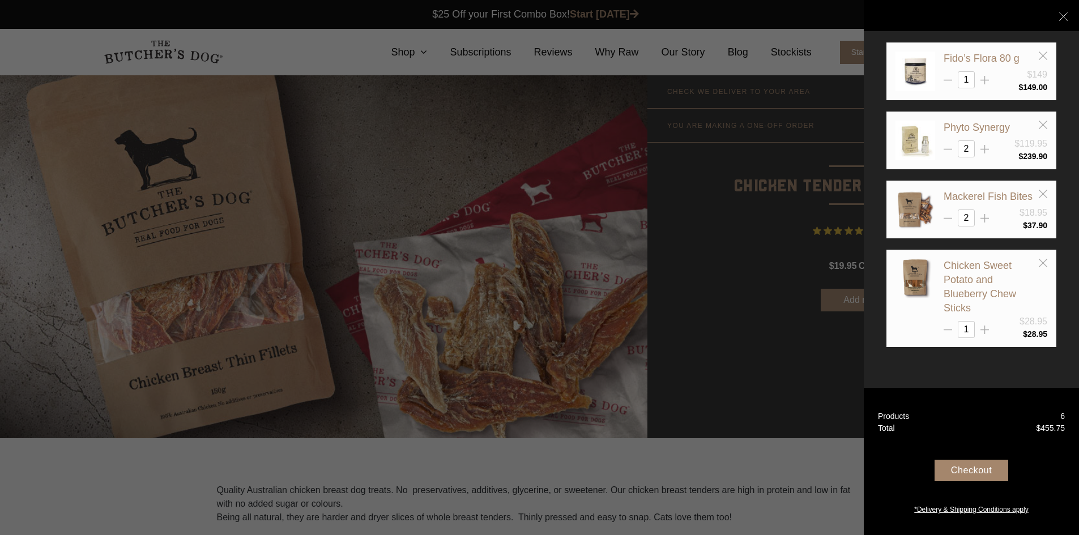
click at [726, 345] on div at bounding box center [539, 267] width 1079 height 535
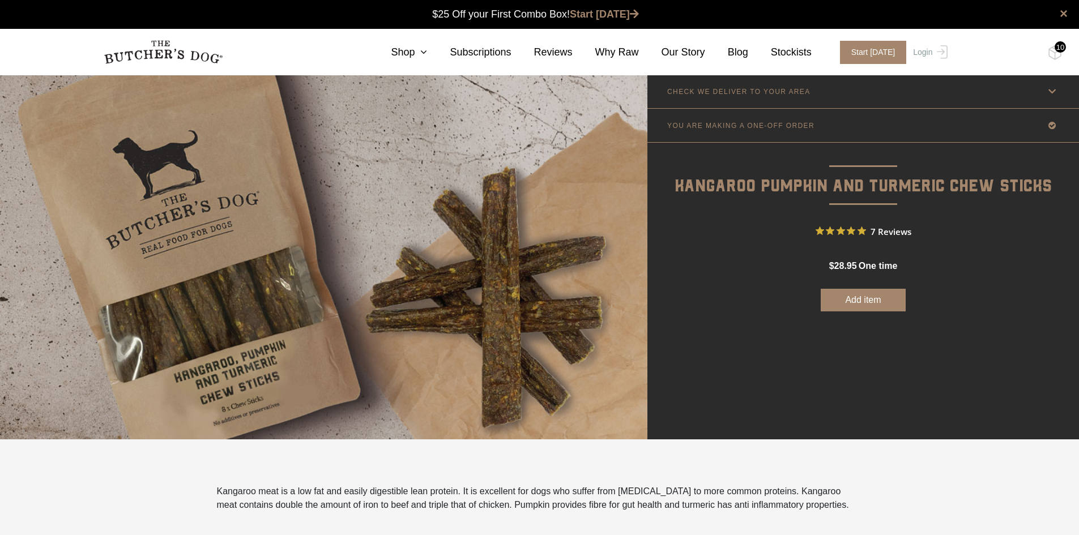
click at [855, 304] on button "Add item" at bounding box center [863, 300] width 85 height 23
click at [1059, 52] on div "10" at bounding box center [1060, 46] width 11 height 11
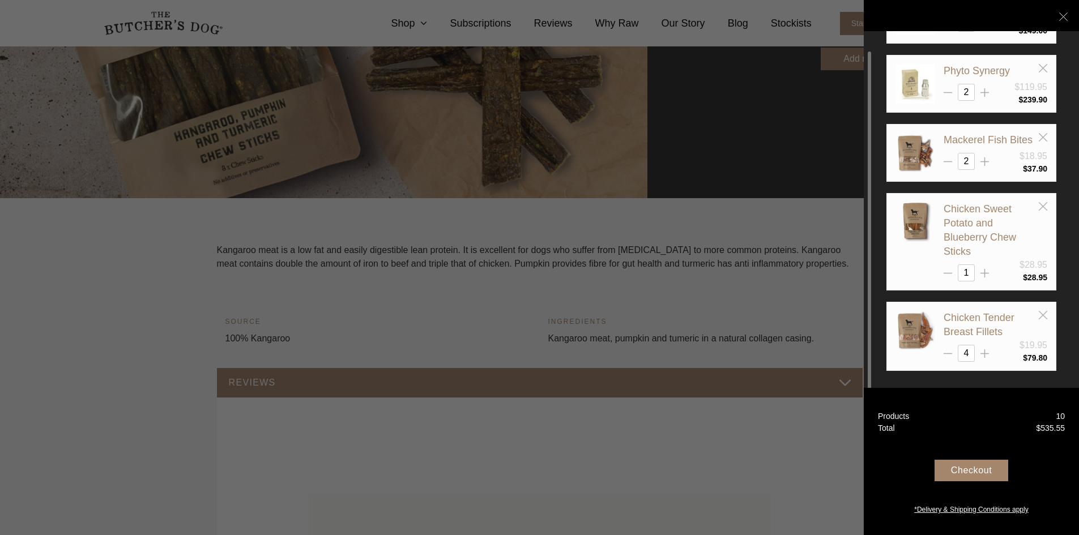
scroll to position [283, 0]
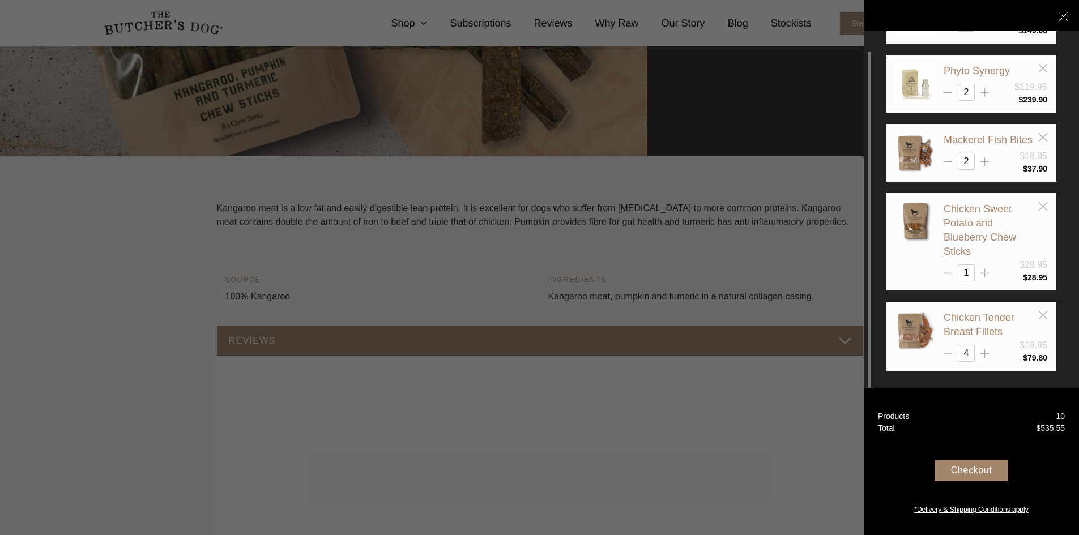
click at [949, 356] on icon at bounding box center [948, 354] width 8 height 8
click at [947, 356] on icon at bounding box center [948, 354] width 8 height 8
type input "2"
click at [773, 467] on div at bounding box center [539, 267] width 1079 height 535
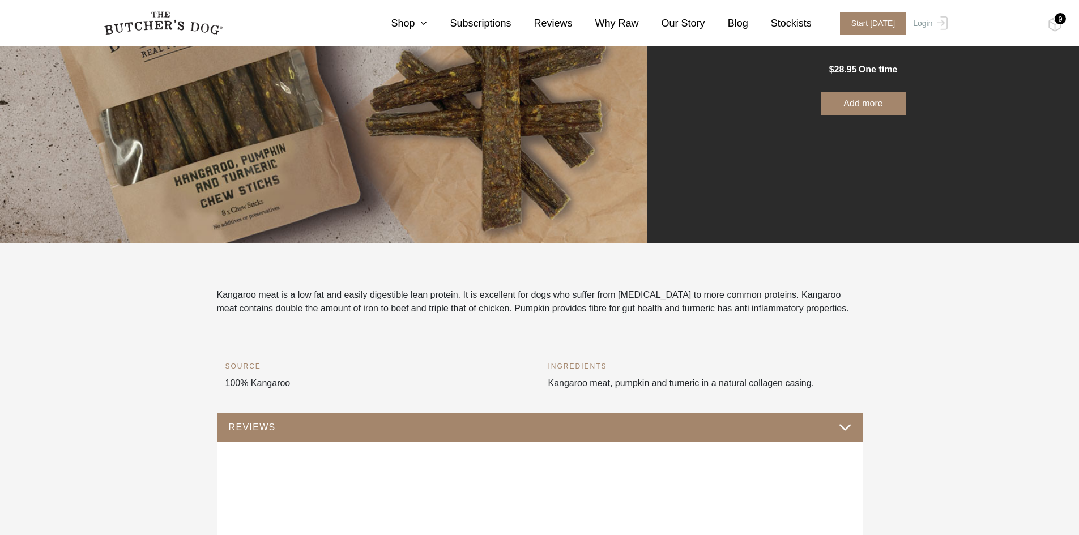
scroll to position [0, 0]
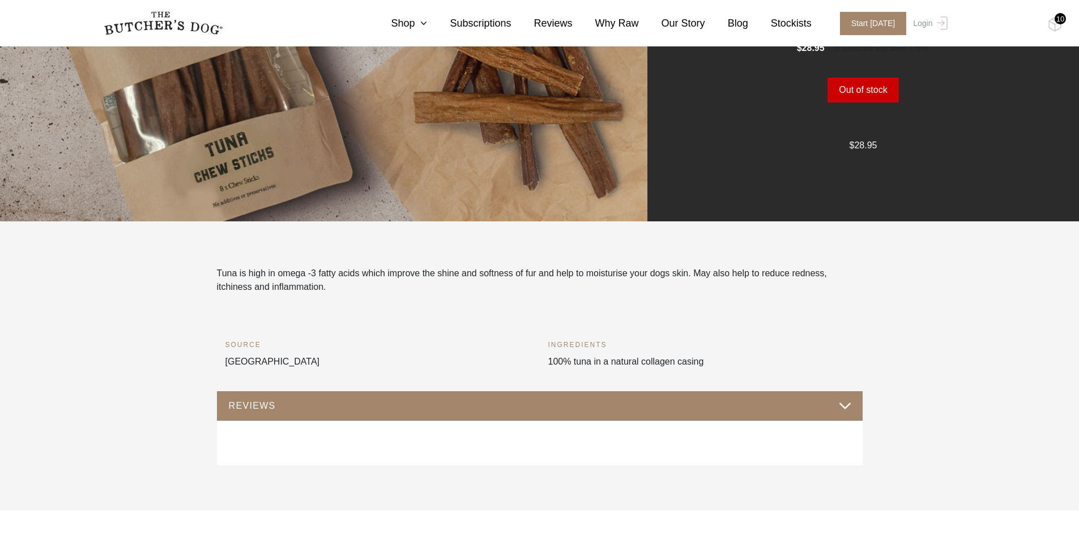
scroll to position [227, 0]
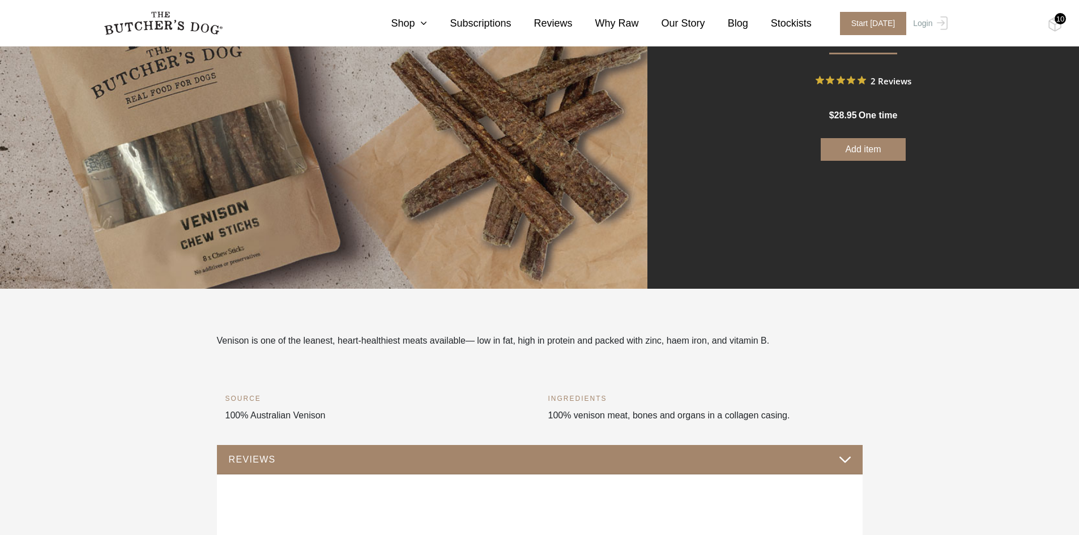
scroll to position [57, 0]
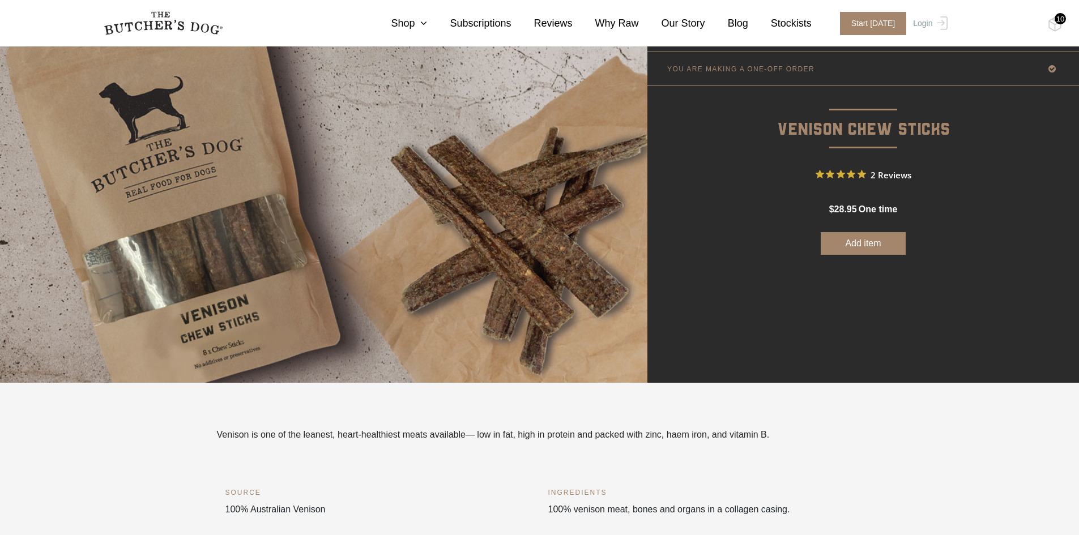
click at [866, 244] on button "Add item" at bounding box center [863, 243] width 85 height 23
